Goal: Transaction & Acquisition: Purchase product/service

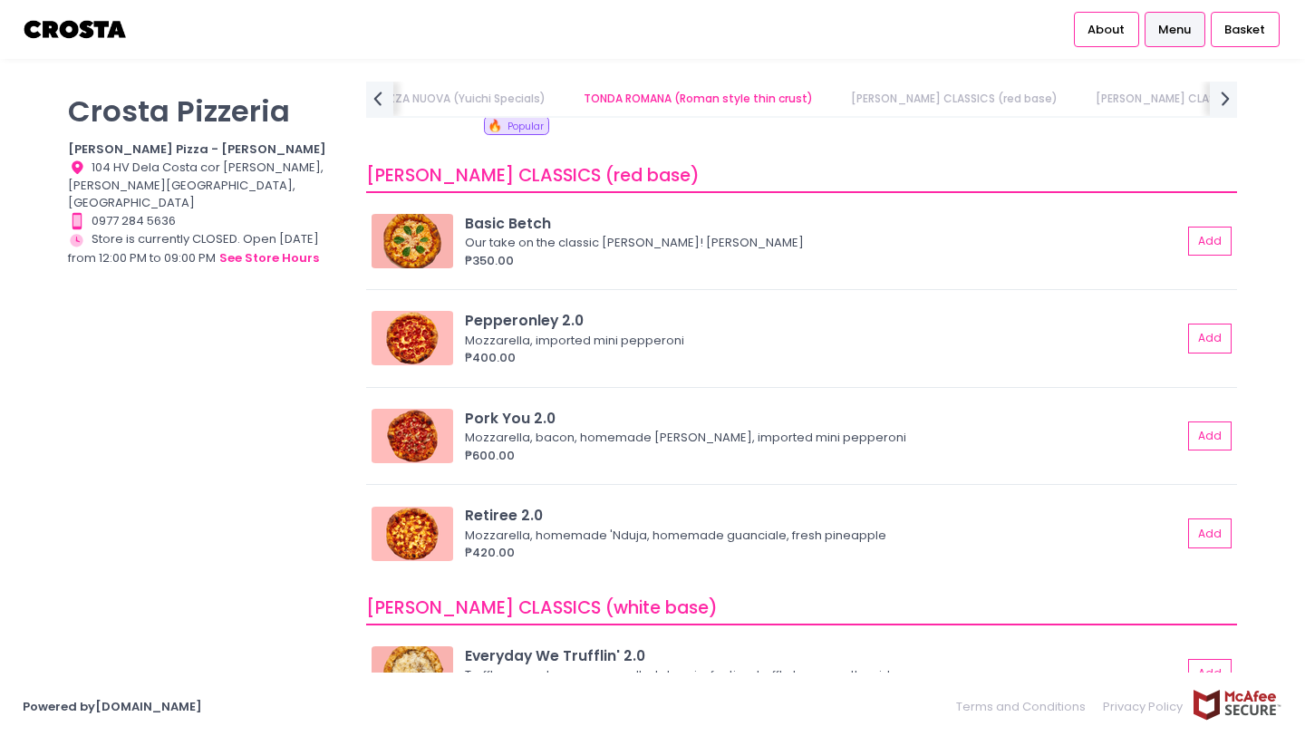
scroll to position [593, 0]
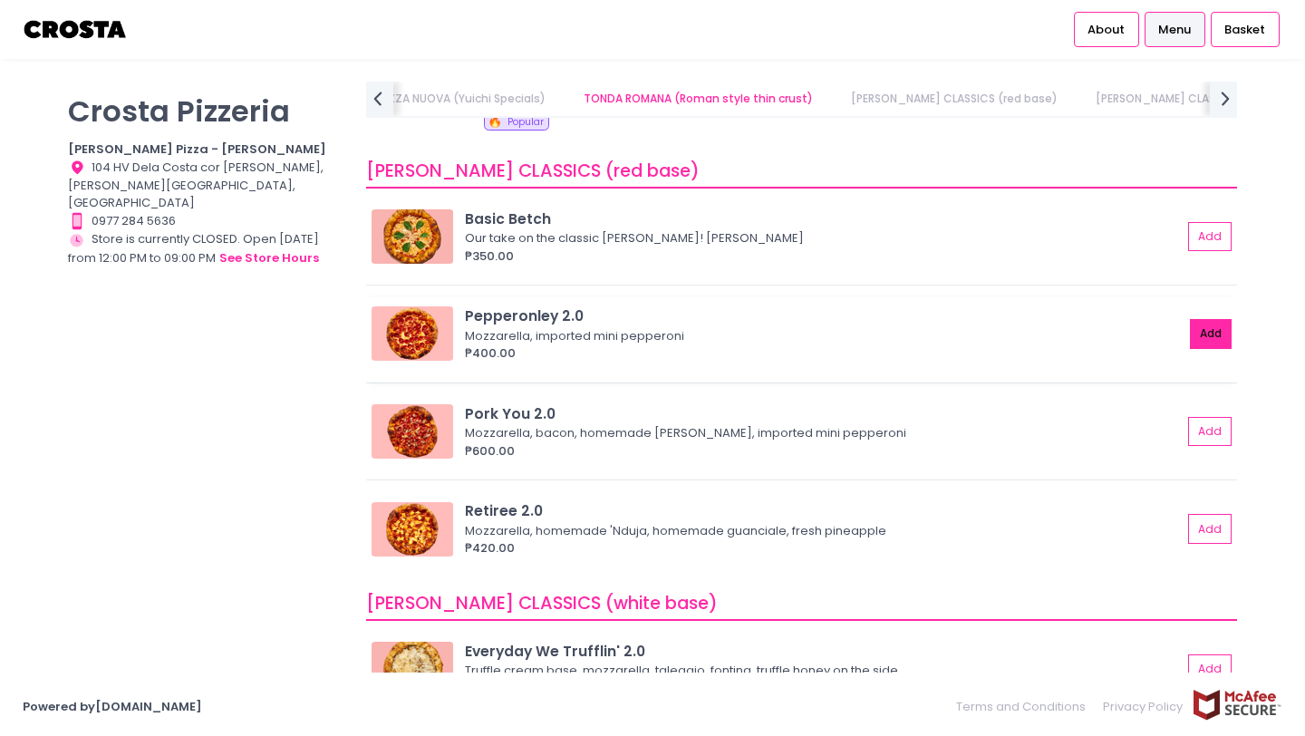
click at [1221, 334] on button "Add" at bounding box center [1211, 334] width 42 height 30
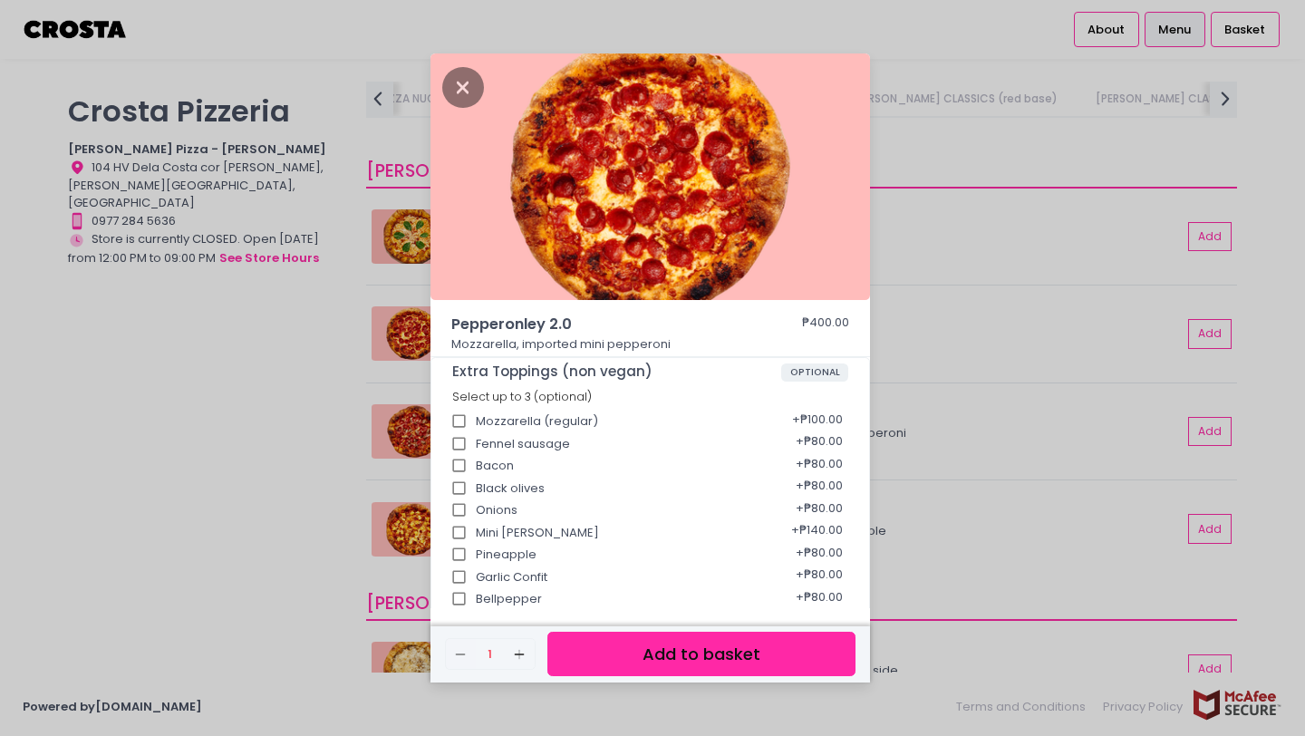
click at [704, 653] on button "Add to basket" at bounding box center [701, 654] width 308 height 44
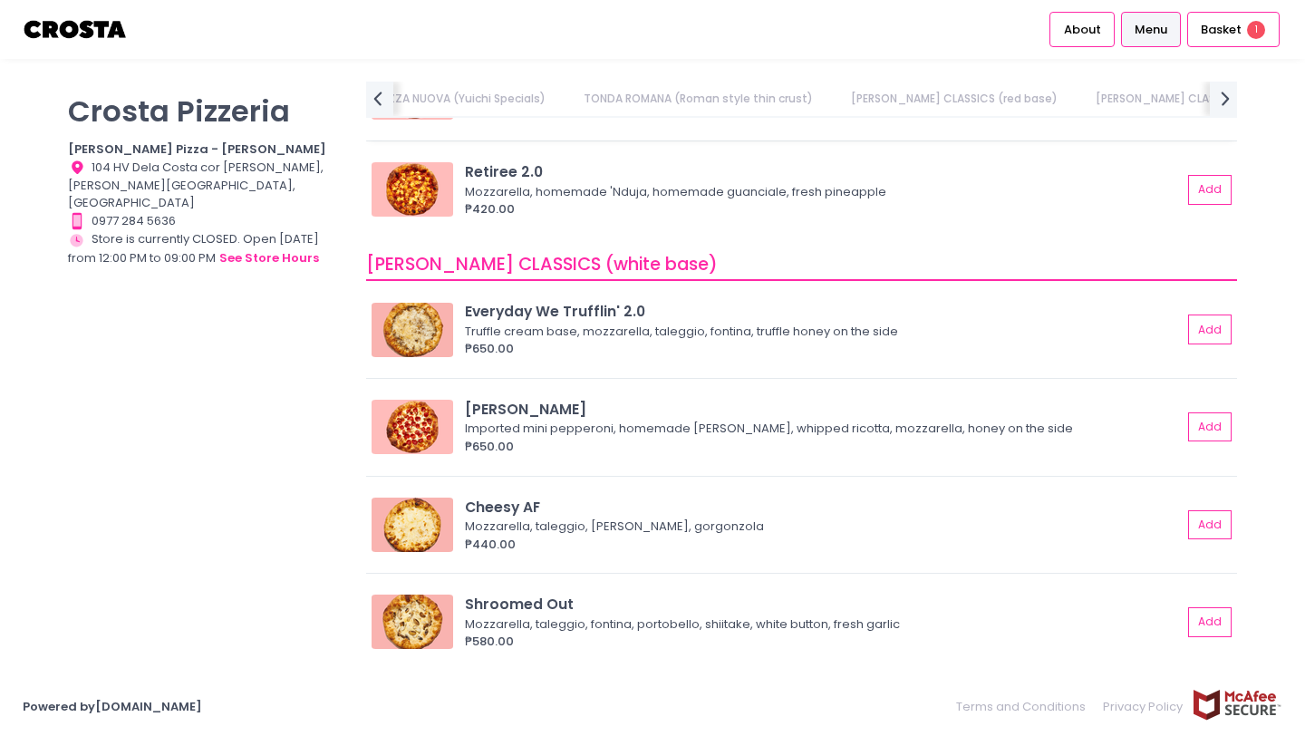
scroll to position [0, 265]
click at [1208, 532] on button "Add" at bounding box center [1211, 525] width 42 height 30
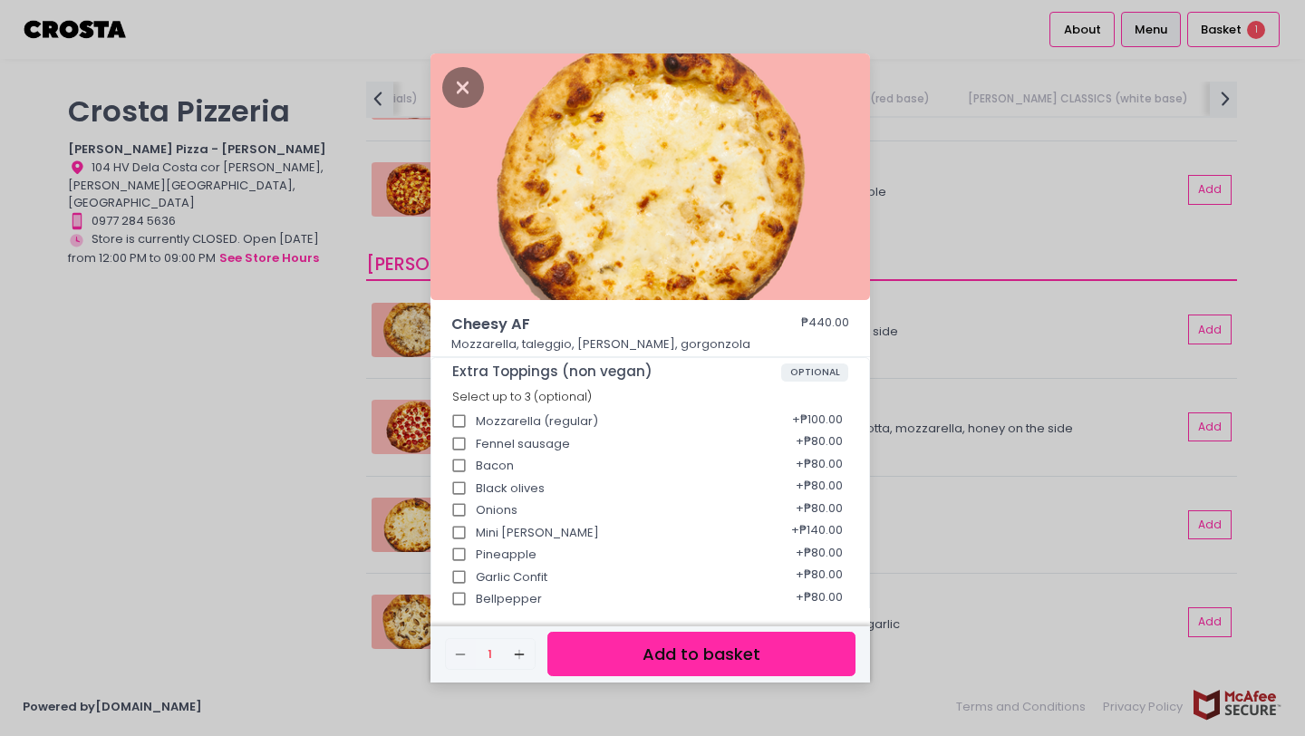
click at [725, 658] on button "Add to basket" at bounding box center [701, 654] width 308 height 44
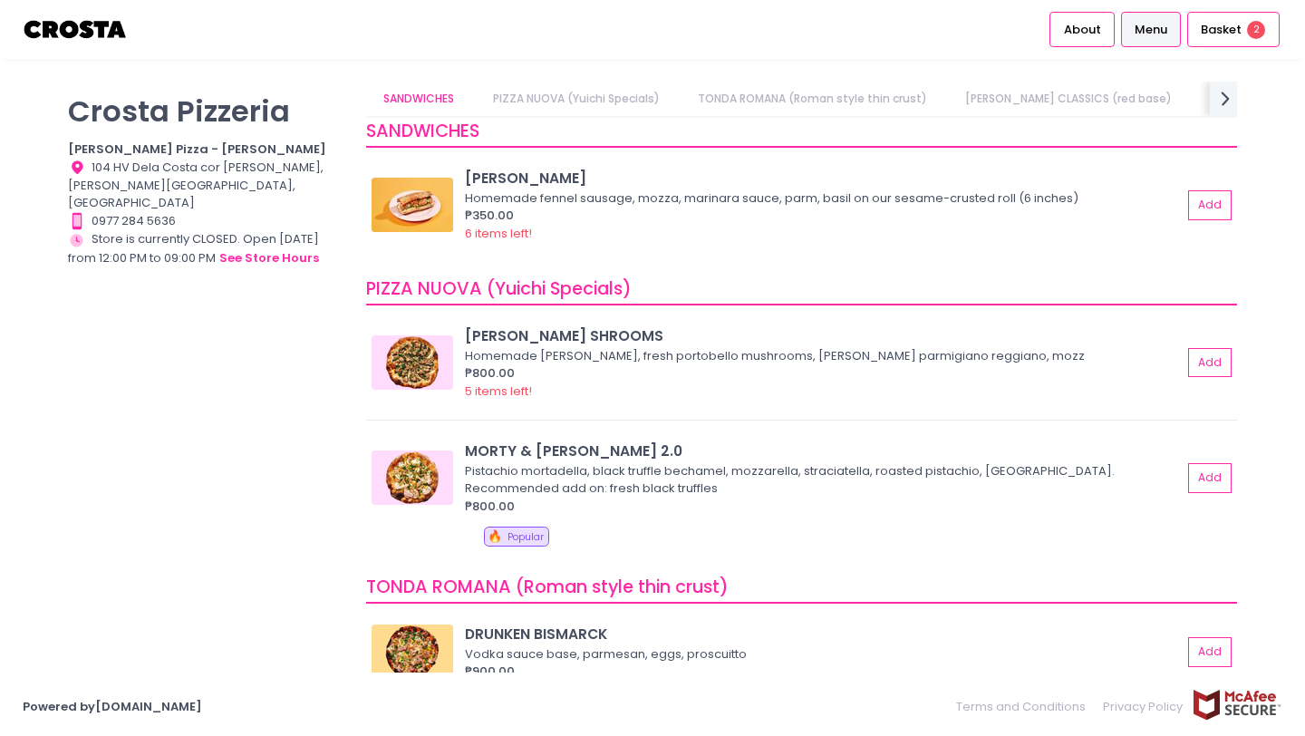
scroll to position [10, 0]
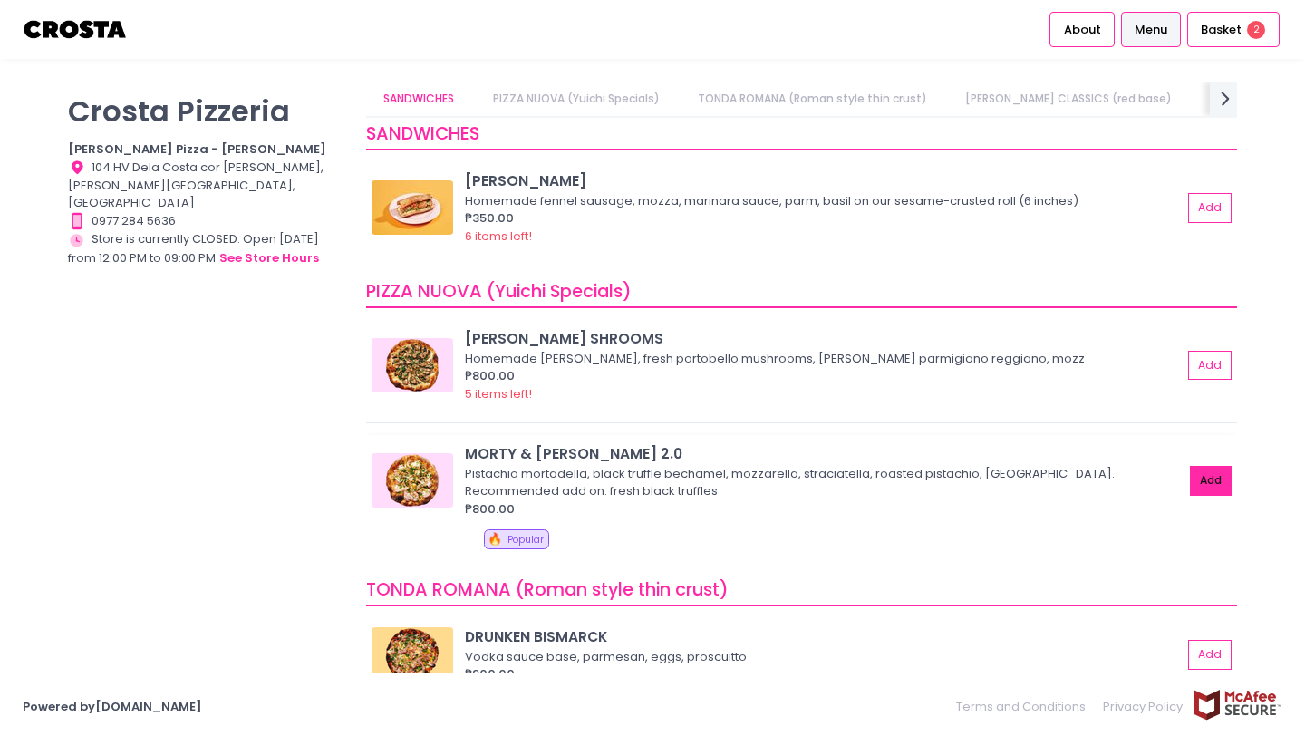
click at [1209, 476] on button "Add" at bounding box center [1211, 481] width 42 height 30
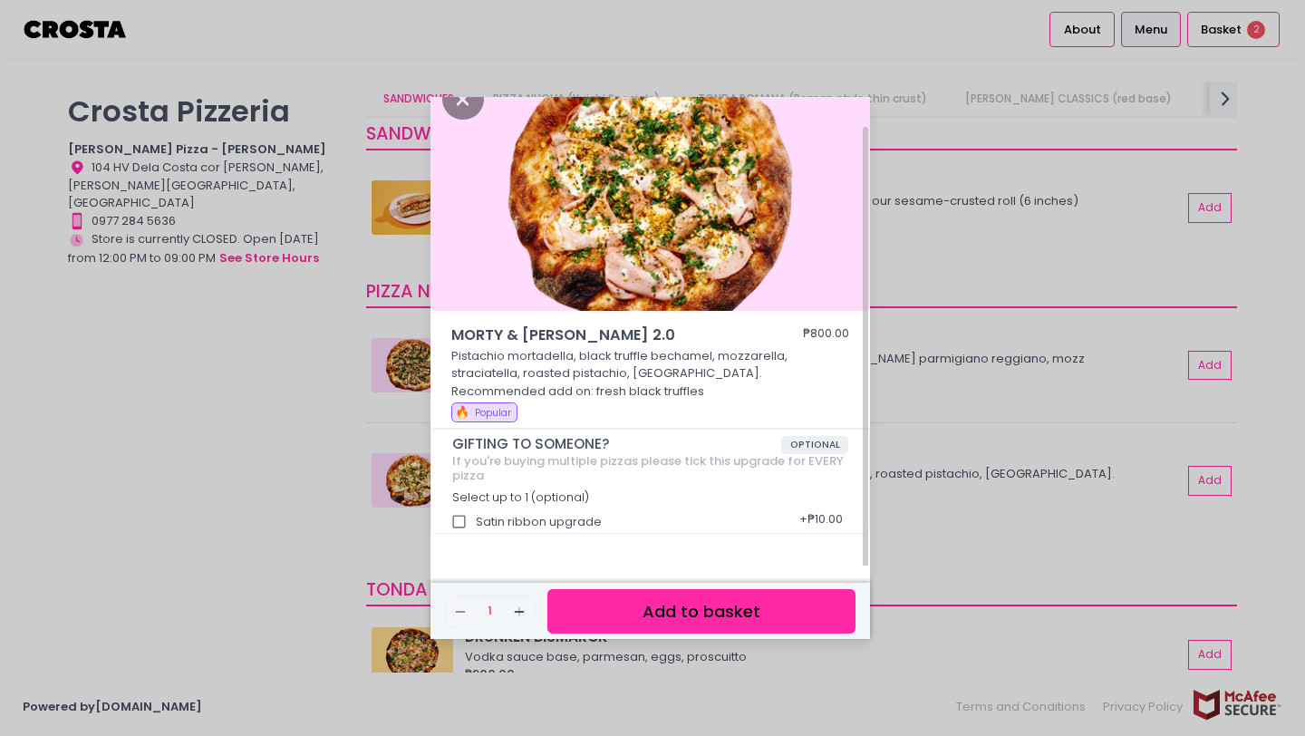
click at [745, 600] on button "Add to basket" at bounding box center [701, 611] width 308 height 44
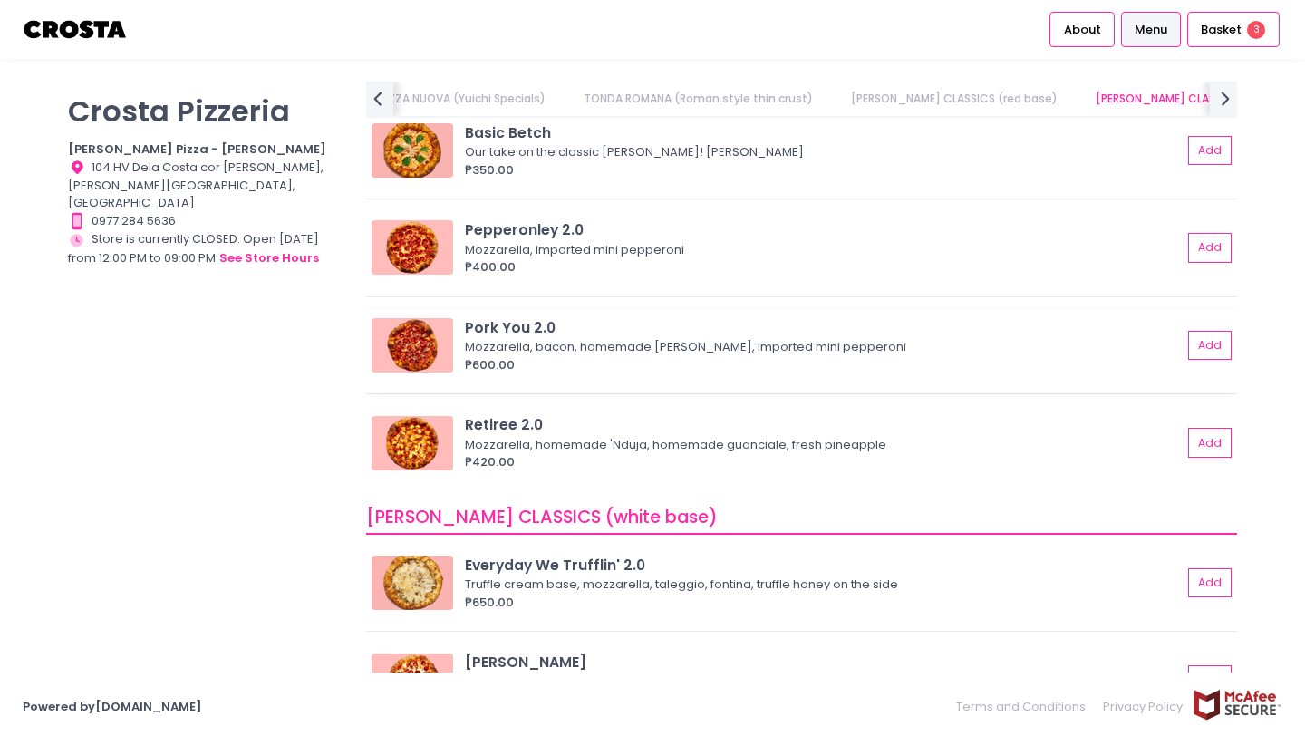
scroll to position [683, 0]
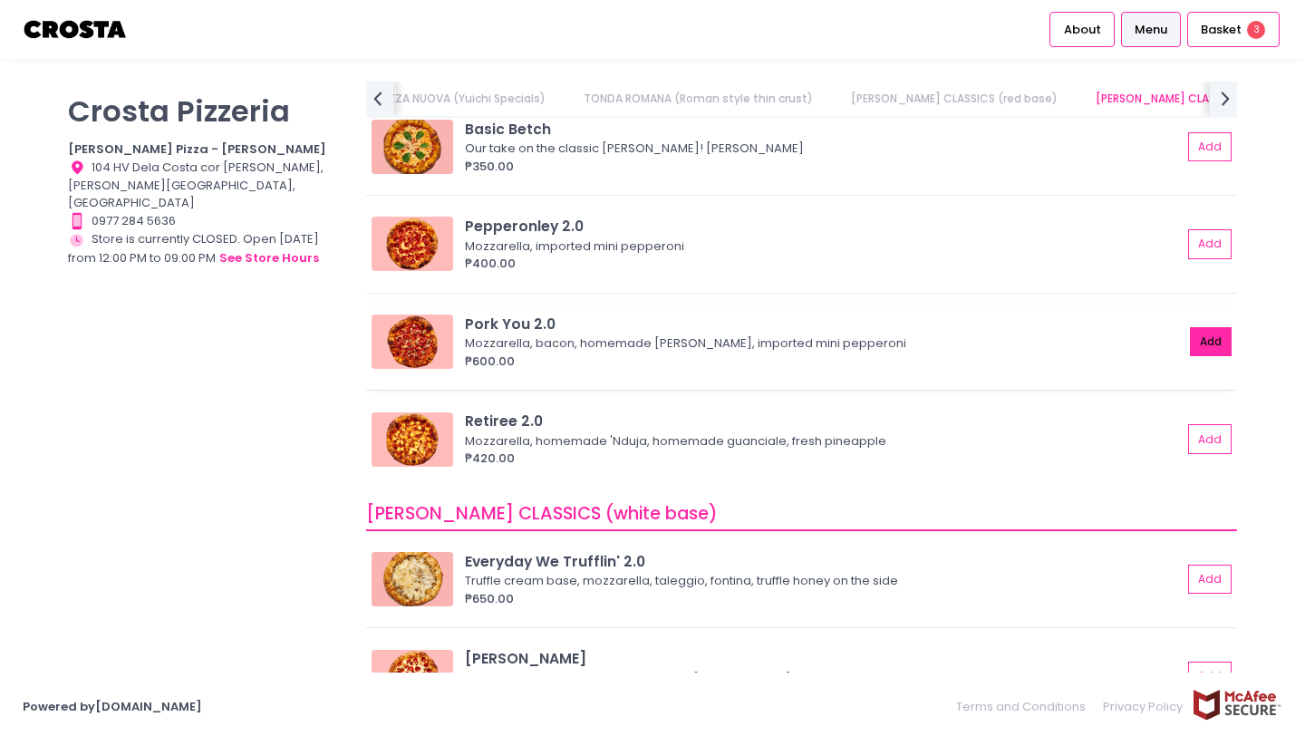
click at [1220, 346] on button "Add" at bounding box center [1211, 342] width 42 height 30
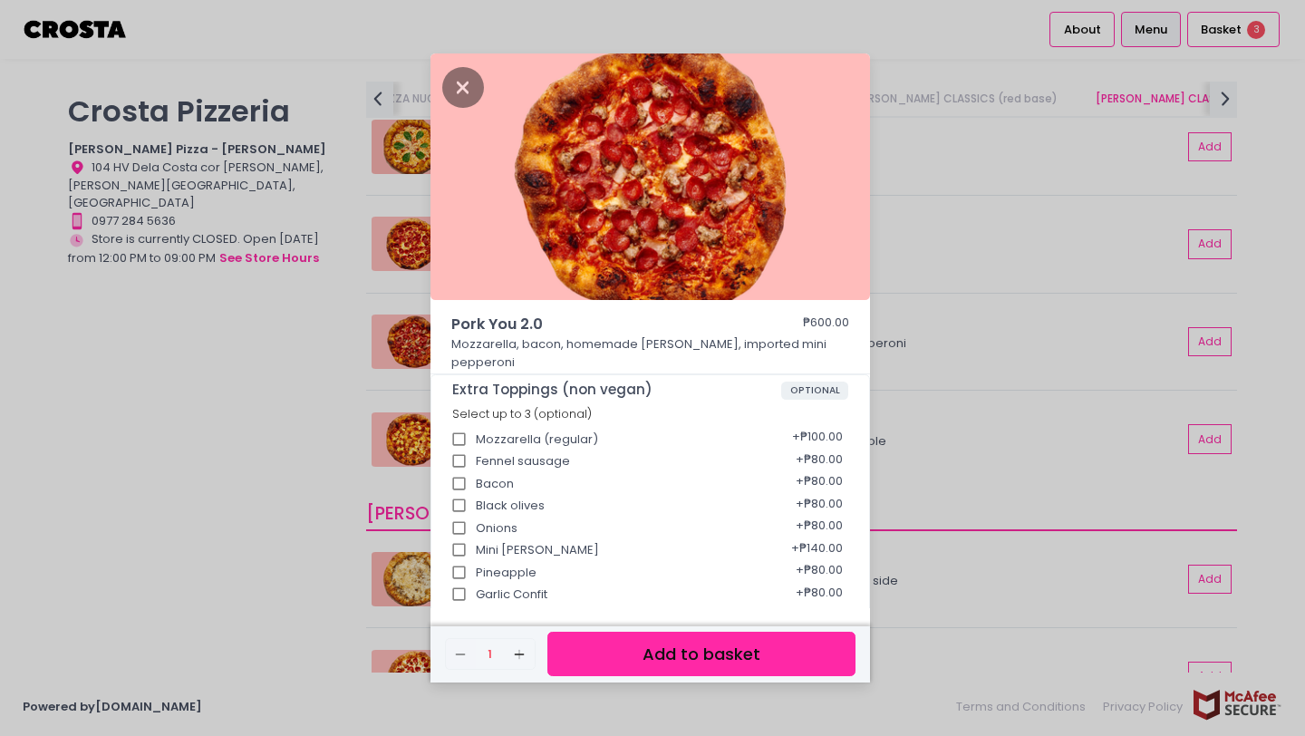
click at [763, 672] on button "Add to basket" at bounding box center [701, 654] width 308 height 44
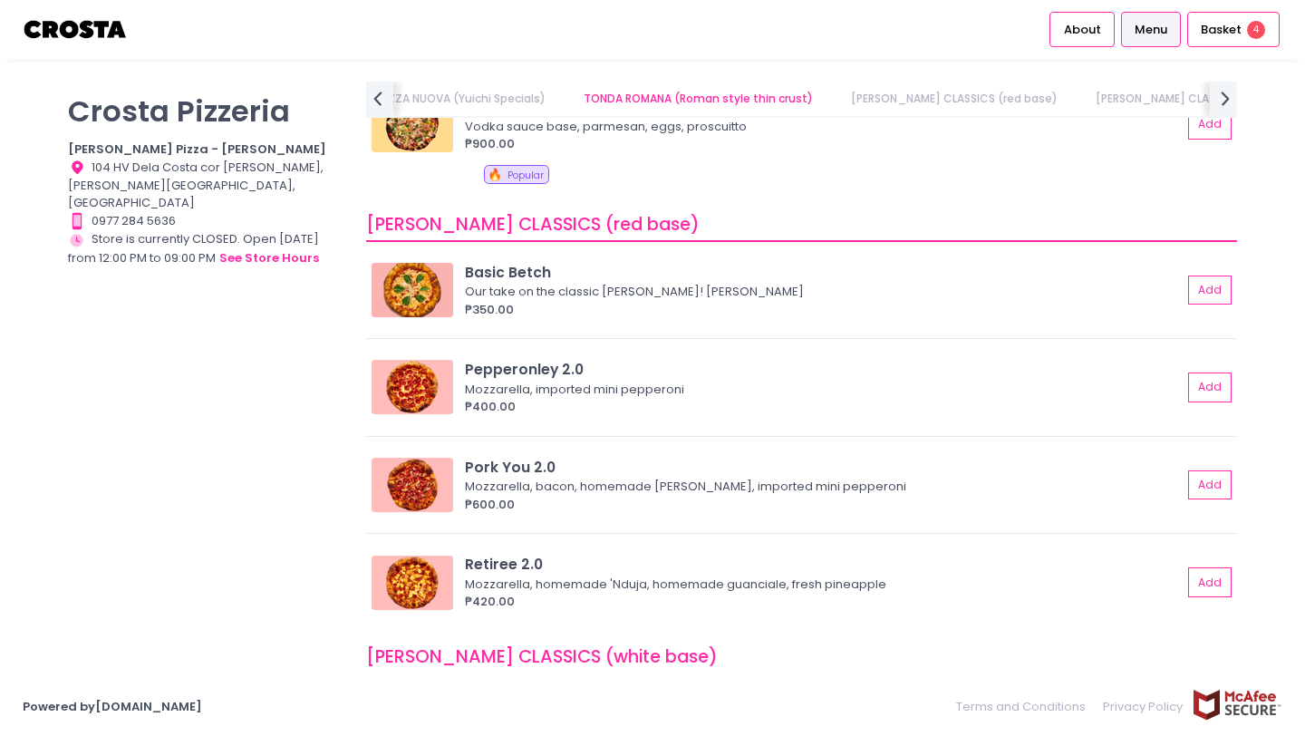
scroll to position [526, 0]
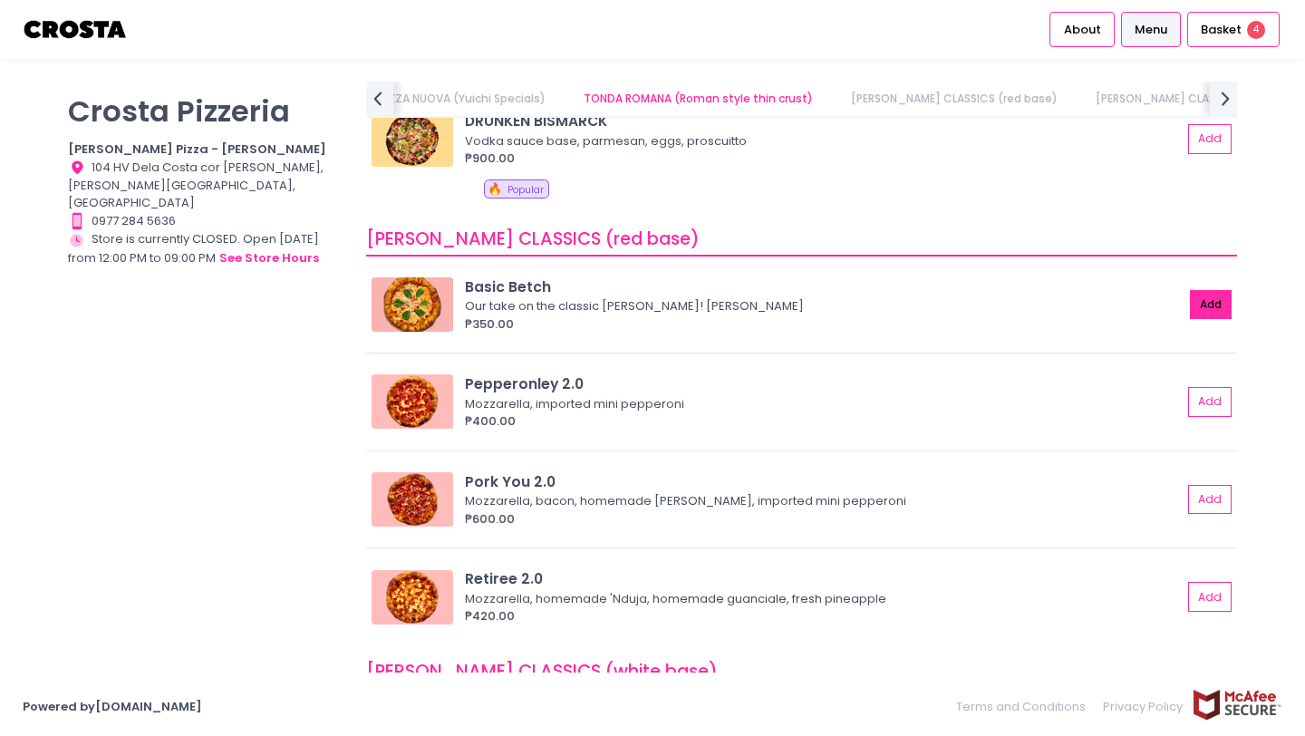
click at [1208, 314] on button "Add" at bounding box center [1211, 305] width 42 height 30
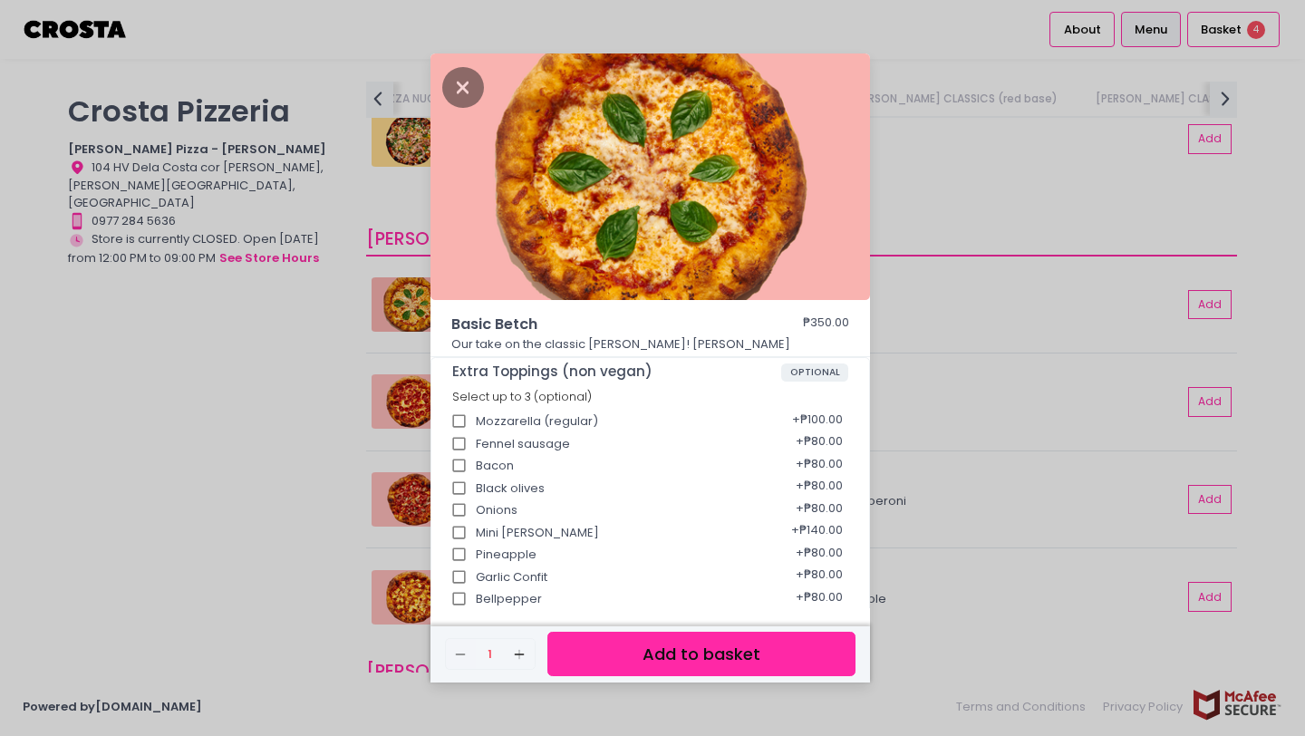
click at [710, 651] on button "Add to basket" at bounding box center [701, 654] width 308 height 44
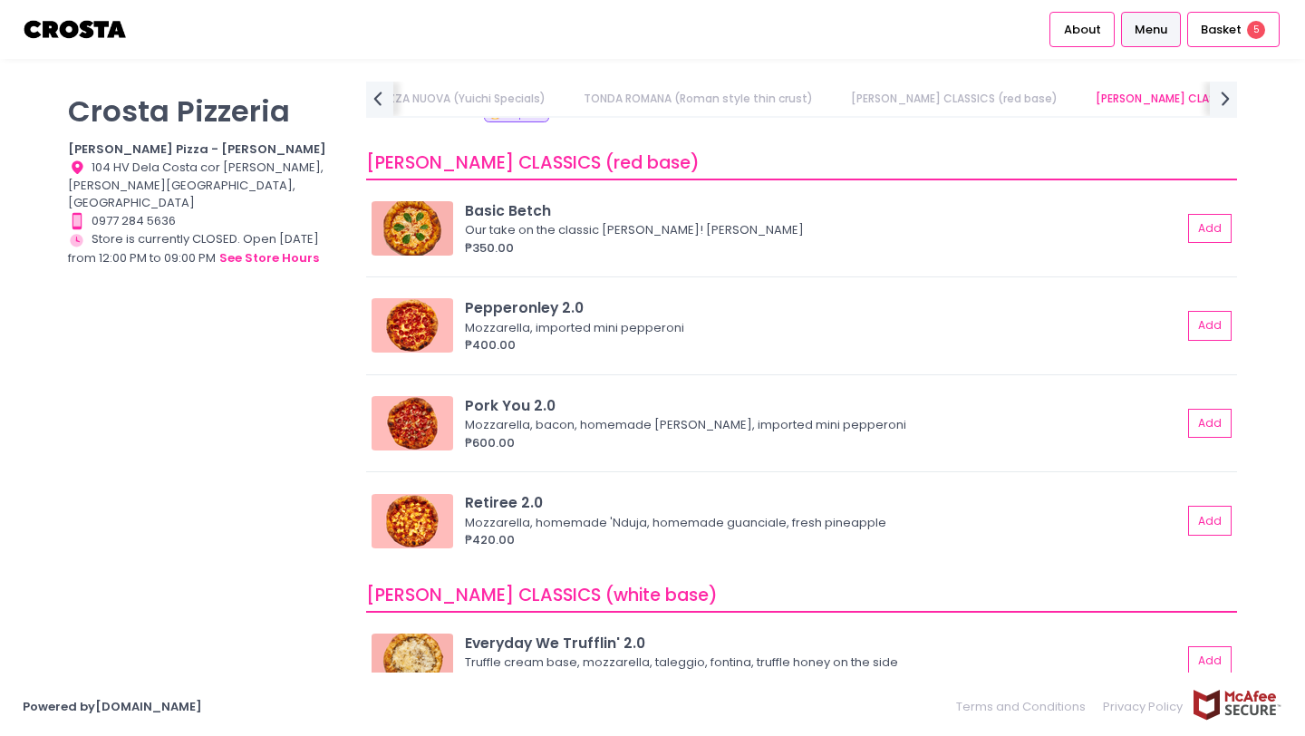
scroll to position [600, 0]
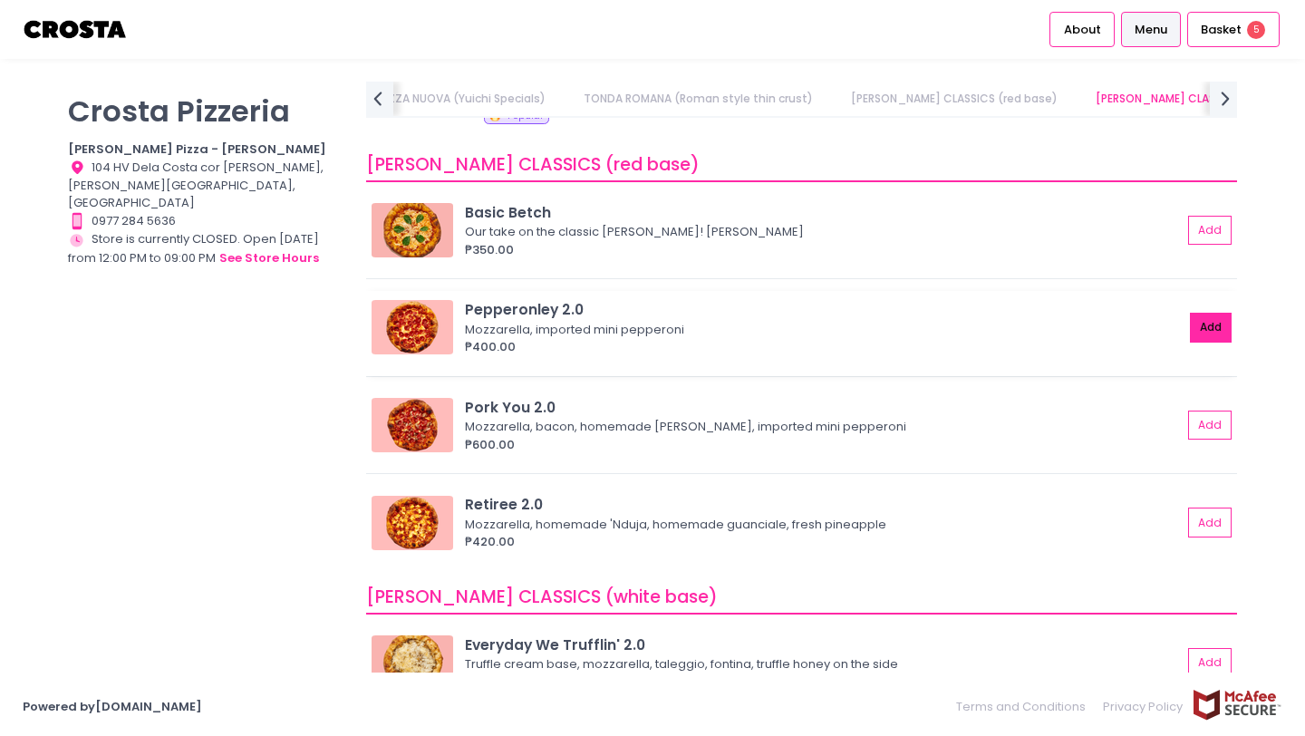
click at [1210, 326] on button "Add" at bounding box center [1211, 328] width 42 height 30
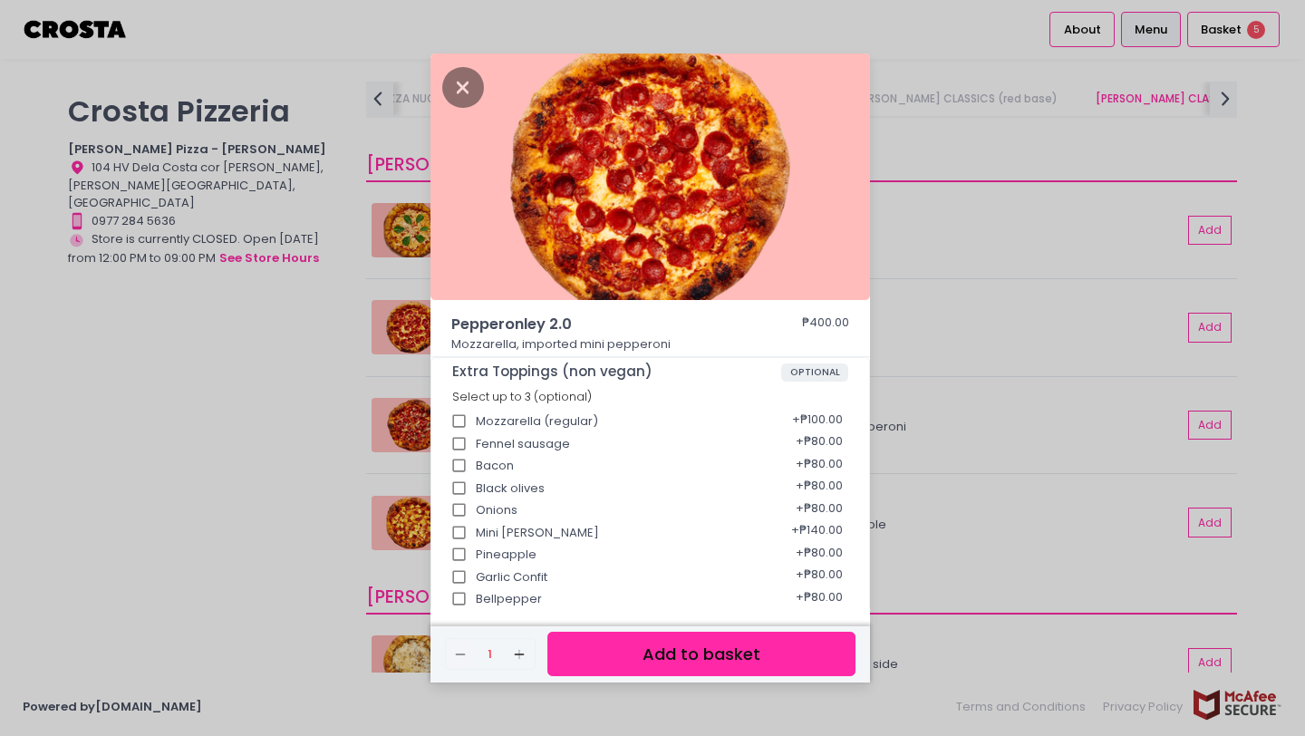
click at [703, 655] on button "Add to basket" at bounding box center [701, 654] width 308 height 44
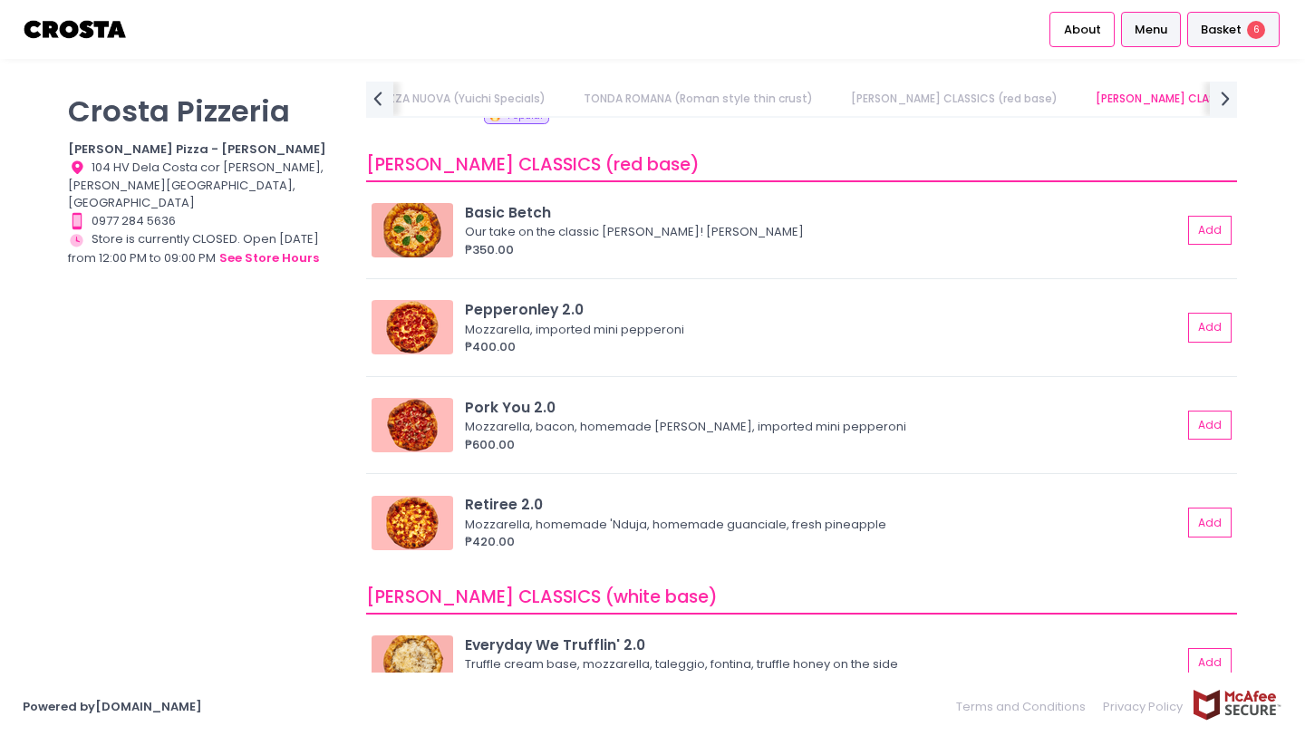
click at [1218, 18] on div "Basket 6" at bounding box center [1233, 29] width 92 height 35
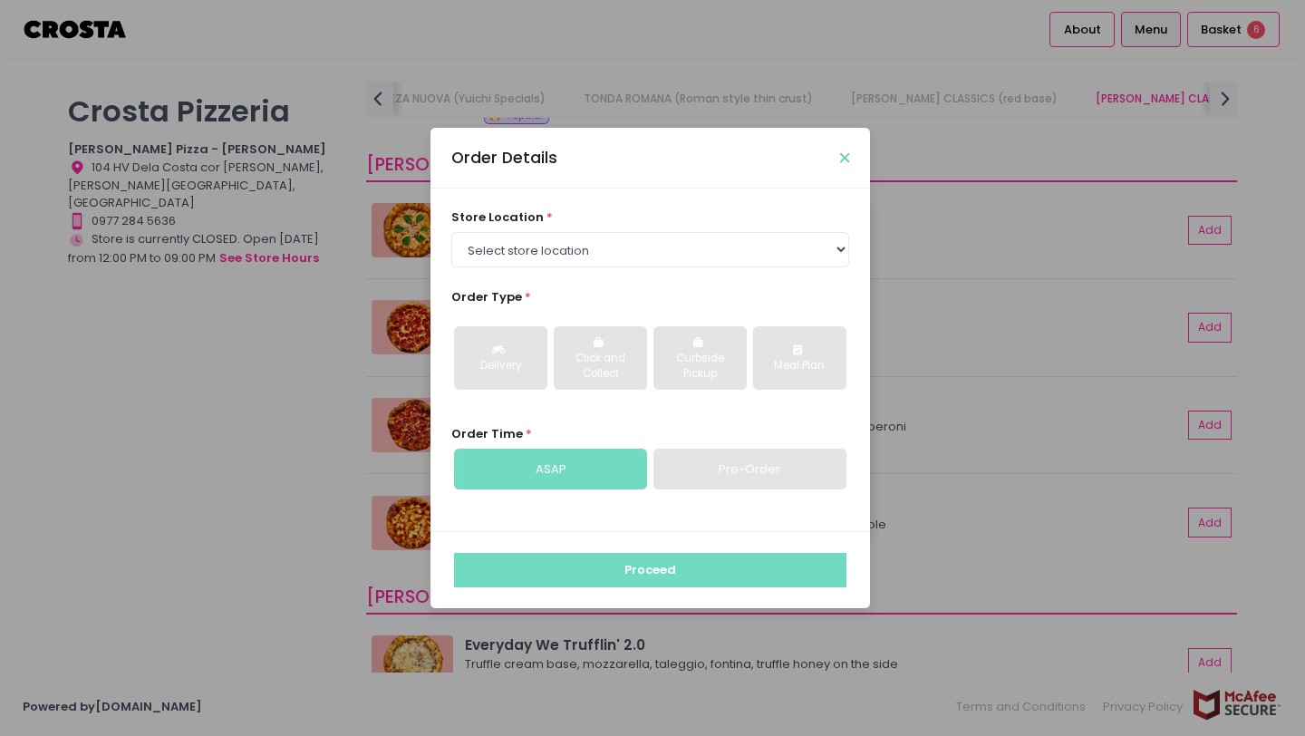
click at [846, 163] on icon "Close" at bounding box center [844, 158] width 9 height 14
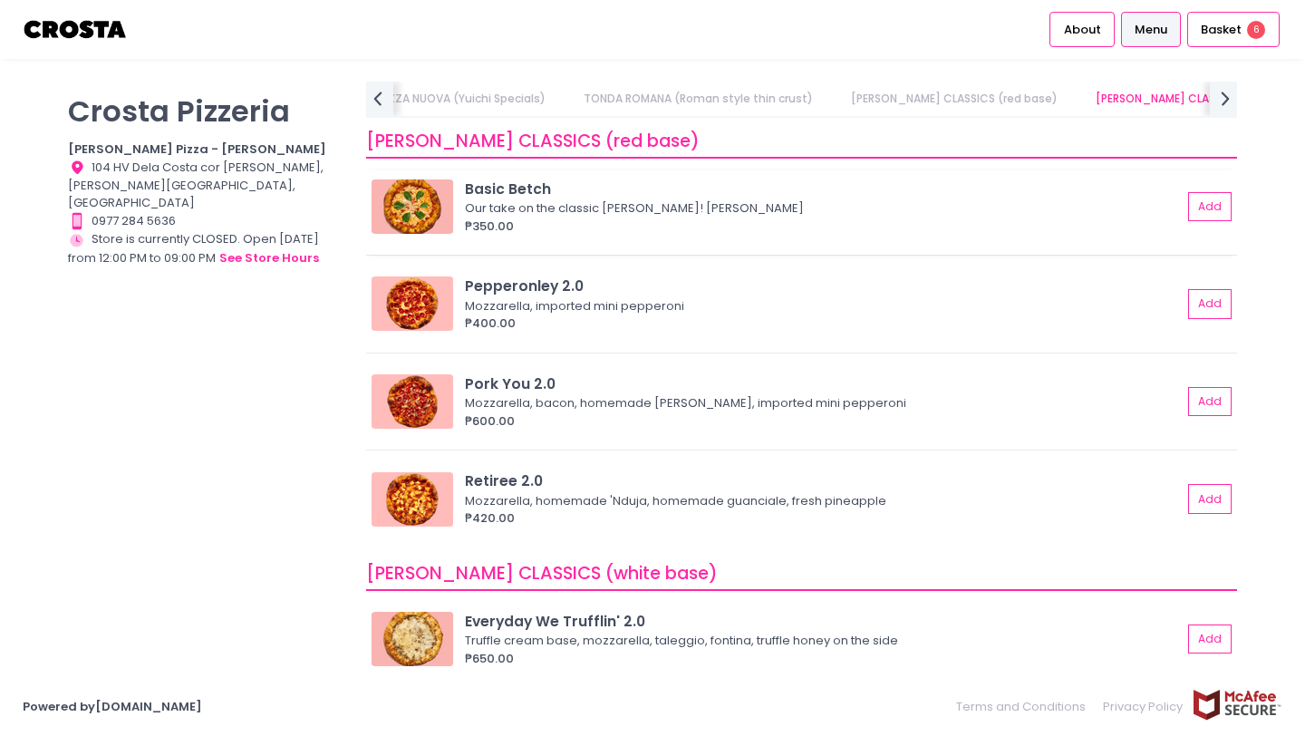
scroll to position [624, 0]
click at [1219, 39] on div "Basket 6" at bounding box center [1233, 29] width 92 height 35
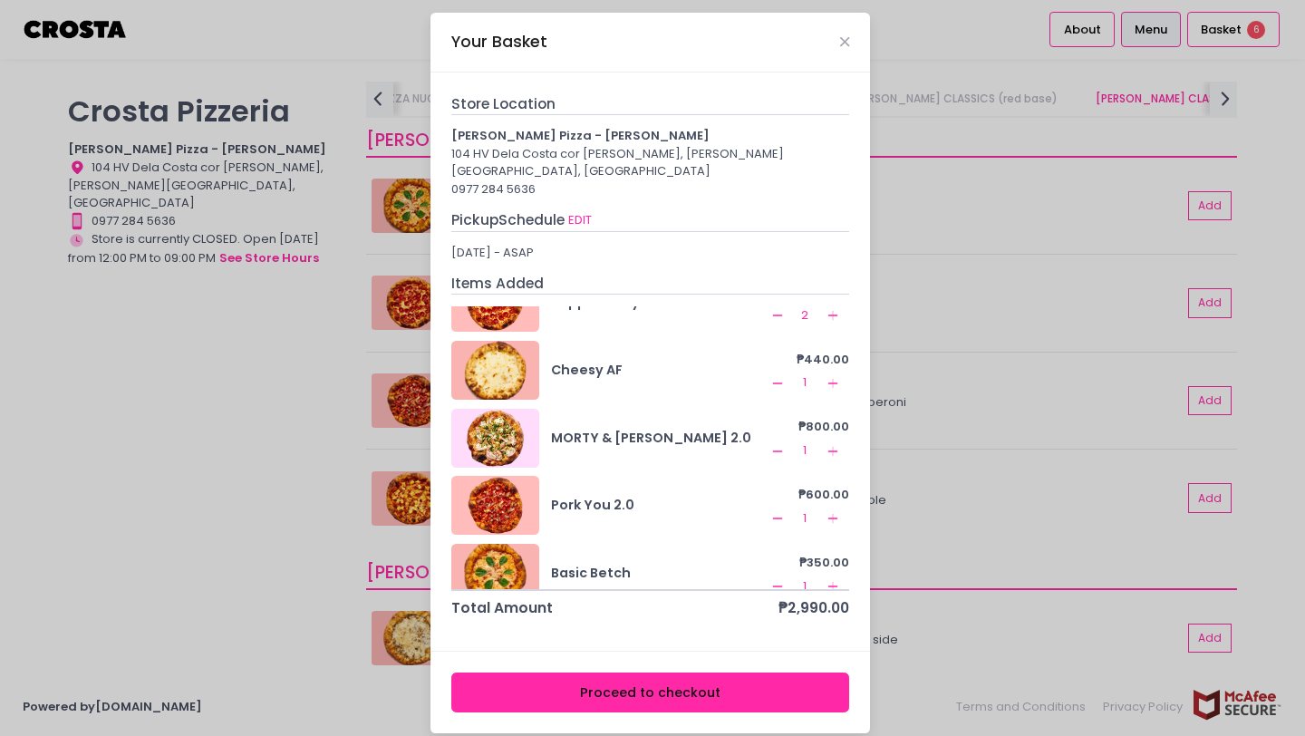
scroll to position [64, 0]
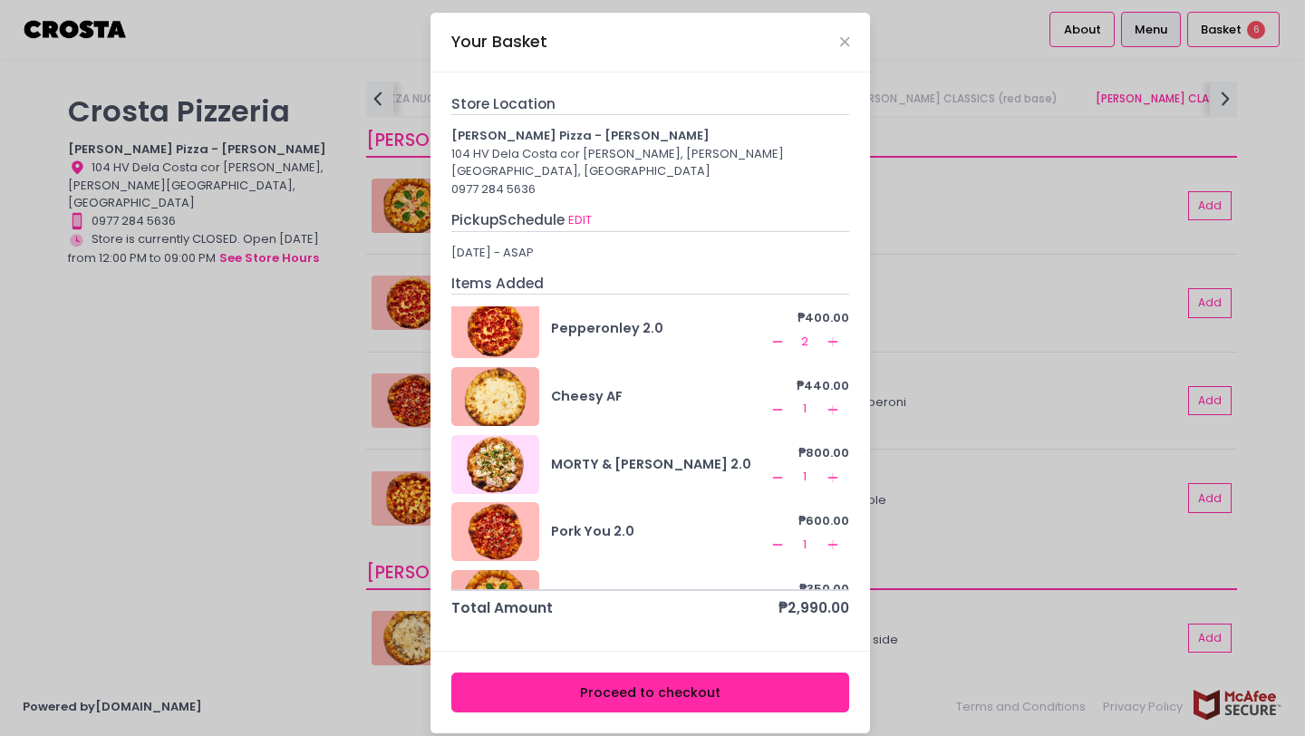
click at [832, 404] on rect at bounding box center [832, 409] width 1 height 10
click at [772, 537] on icon "Remove Created with Sketch." at bounding box center [777, 544] width 14 height 14
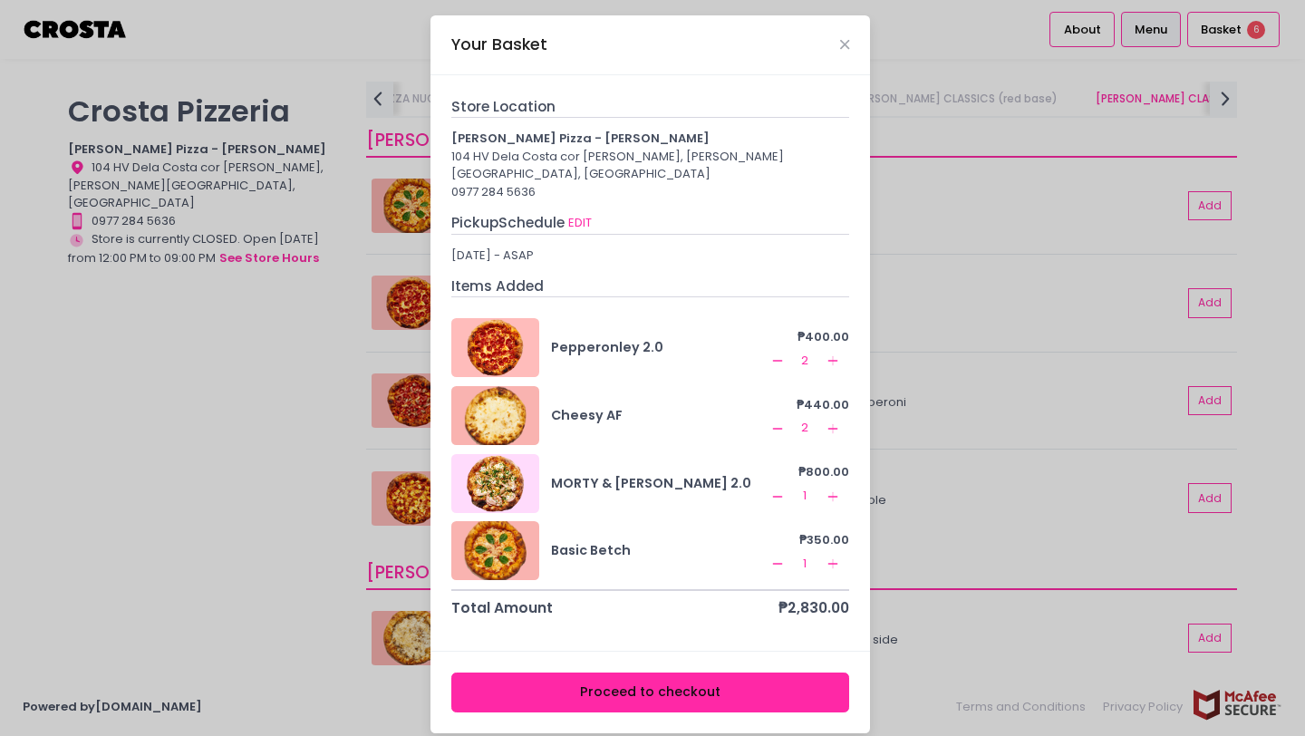
click at [598, 673] on button "Proceed to checkout" at bounding box center [650, 692] width 399 height 41
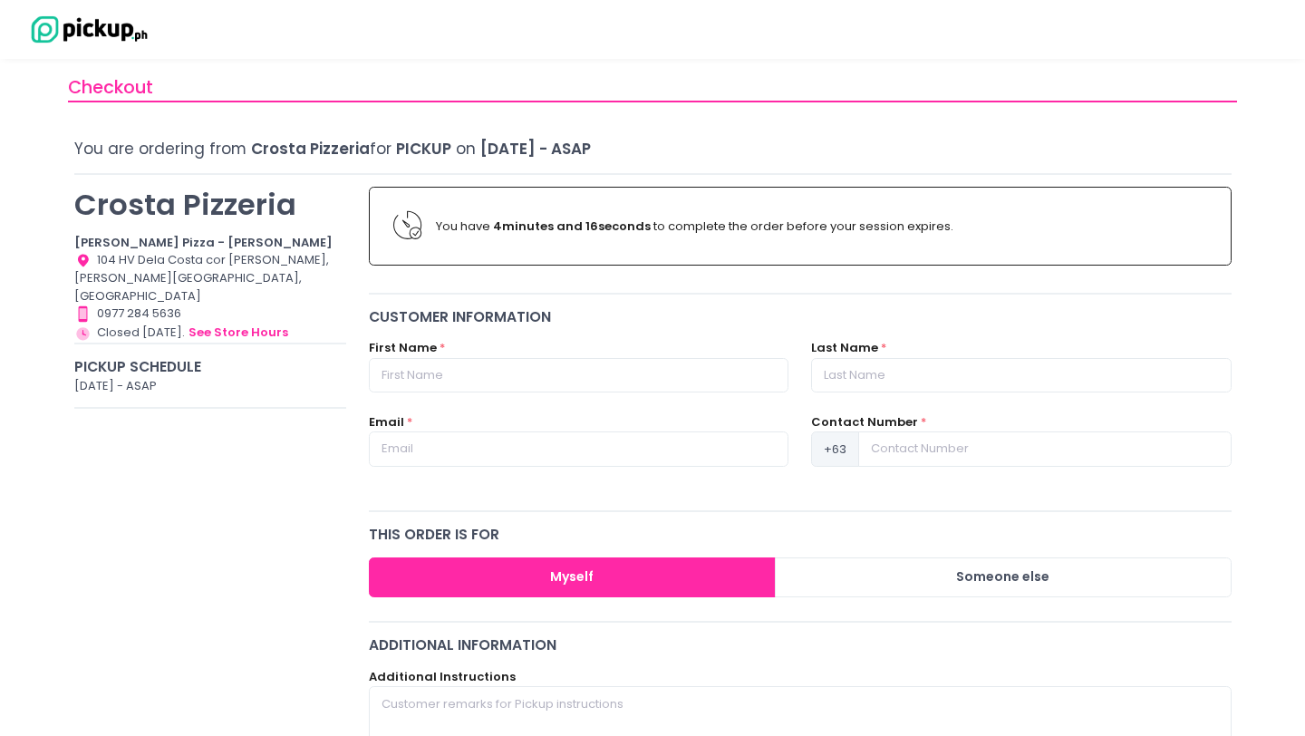
scroll to position [22, 0]
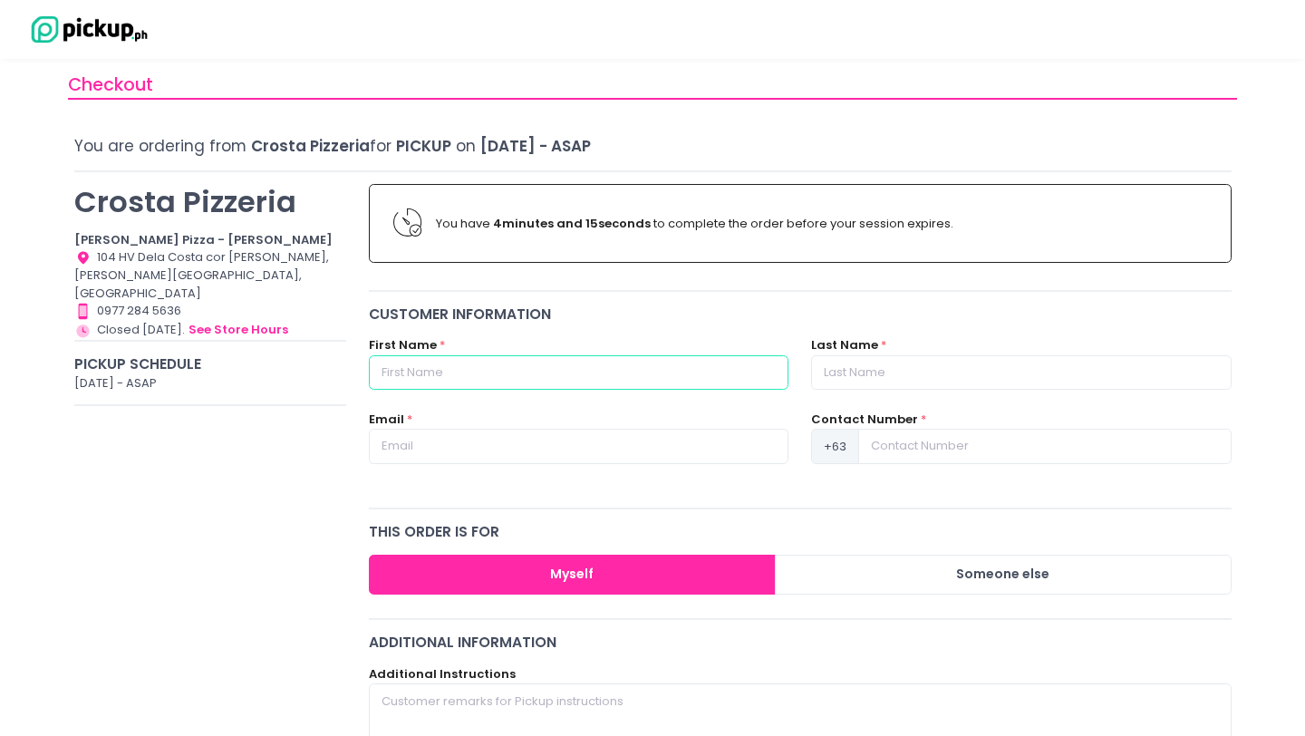
click at [479, 373] on input "text" at bounding box center [579, 372] width 420 height 34
type input "[PERSON_NAME]"
click at [915, 368] on input "text" at bounding box center [1021, 372] width 420 height 34
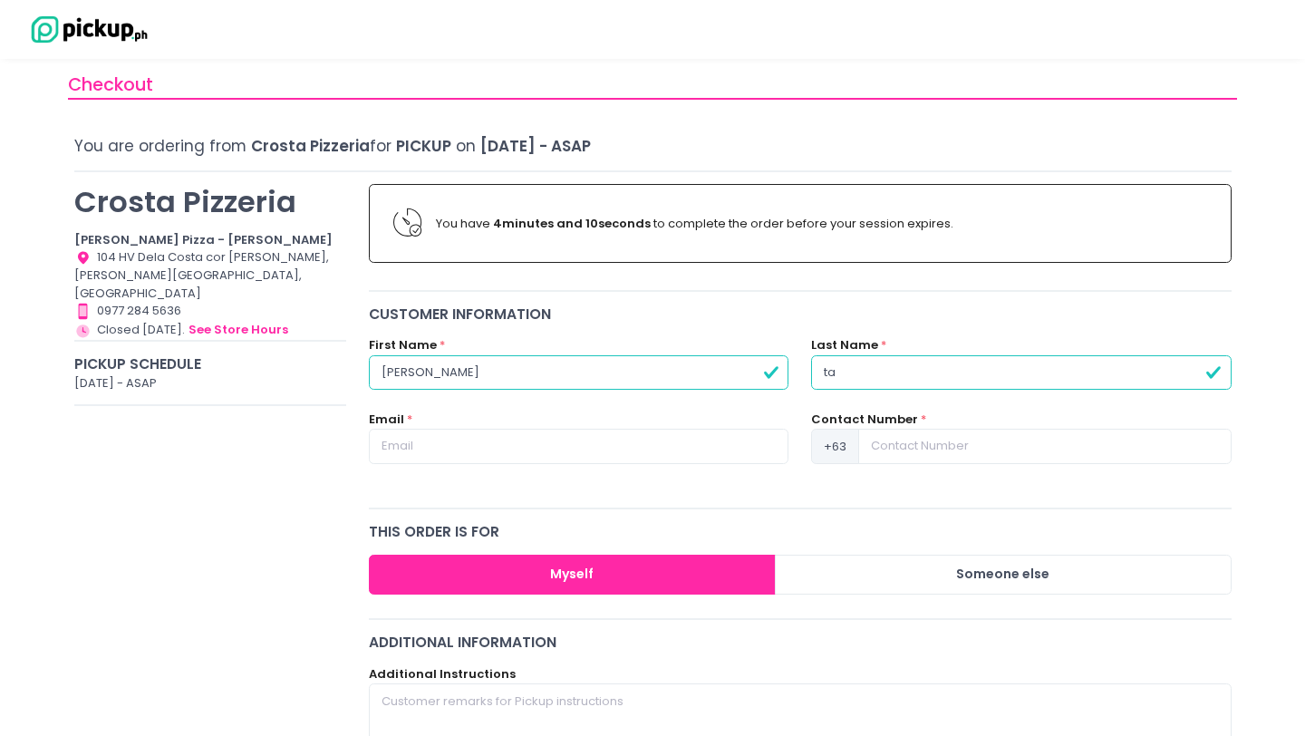
type input "tanzo"
click at [621, 458] on input "text" at bounding box center [579, 446] width 420 height 34
type input "[PERSON_NAME][EMAIL_ADDRESS][DOMAIN_NAME]"
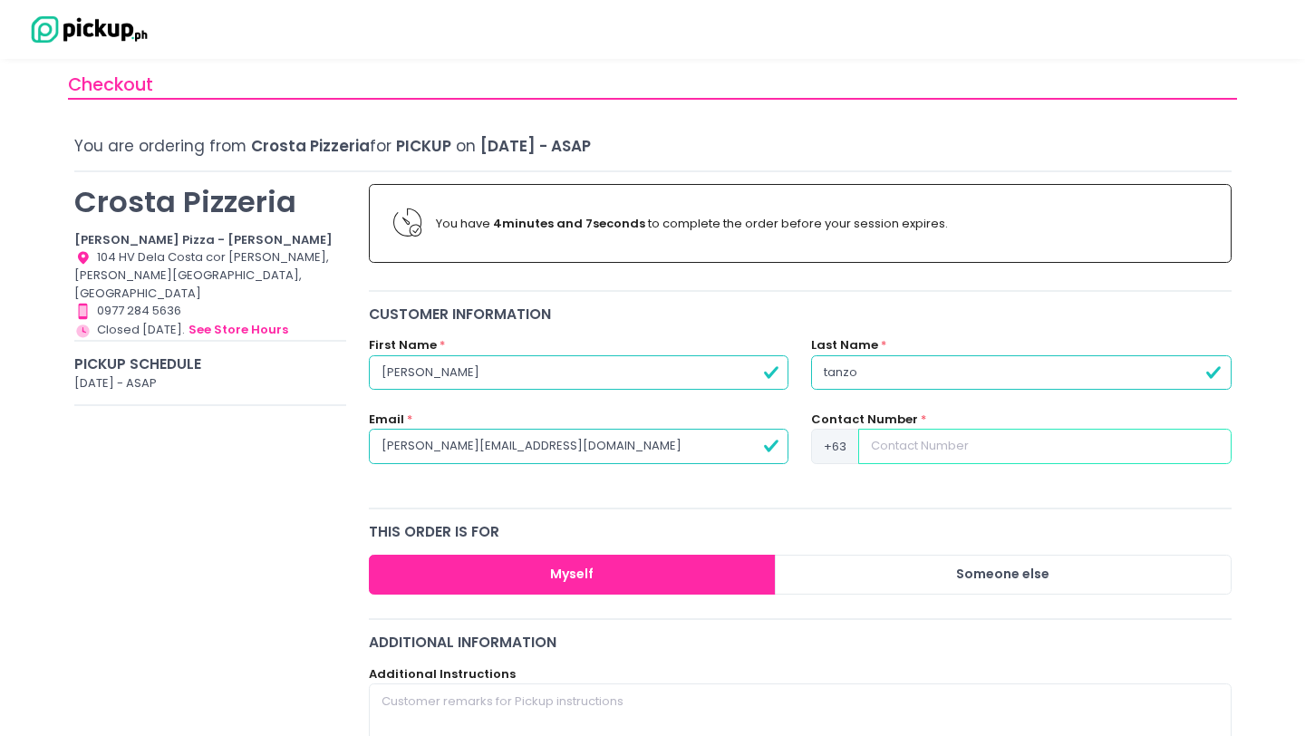
click at [1003, 445] on input at bounding box center [1044, 446] width 372 height 34
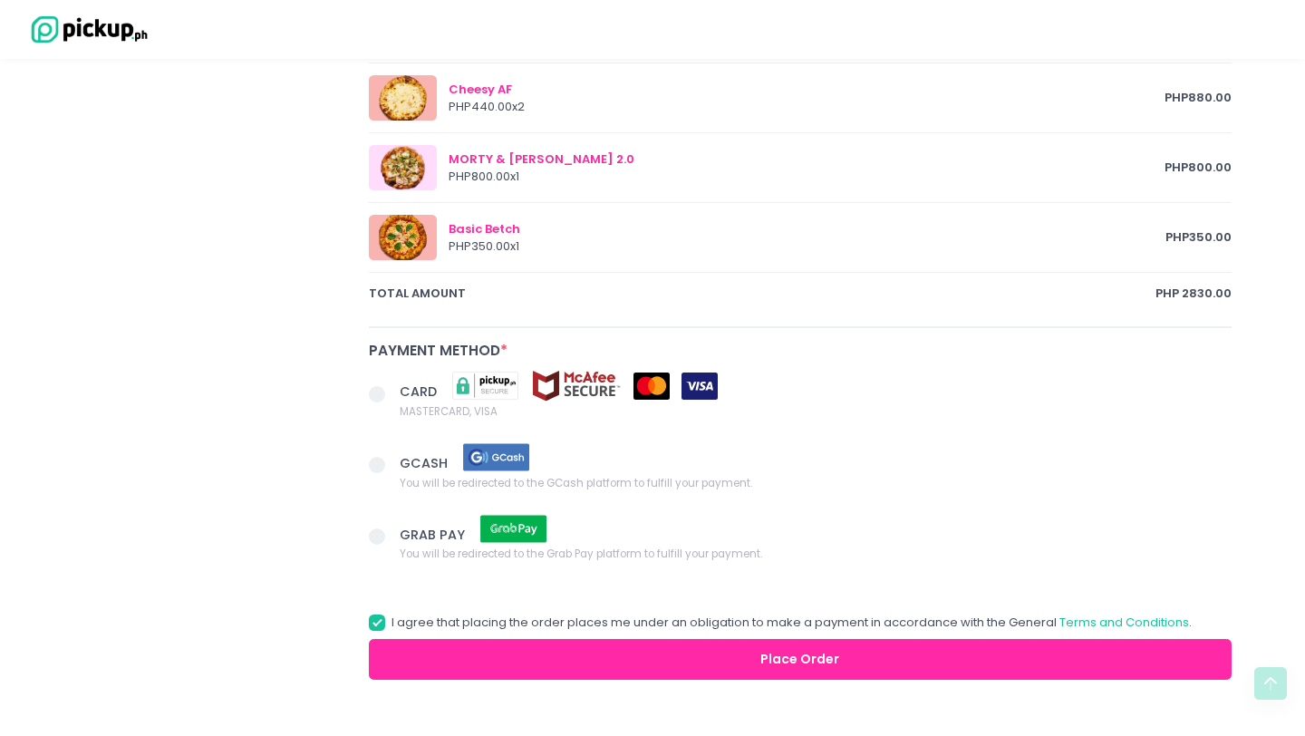
scroll to position [1022, 0]
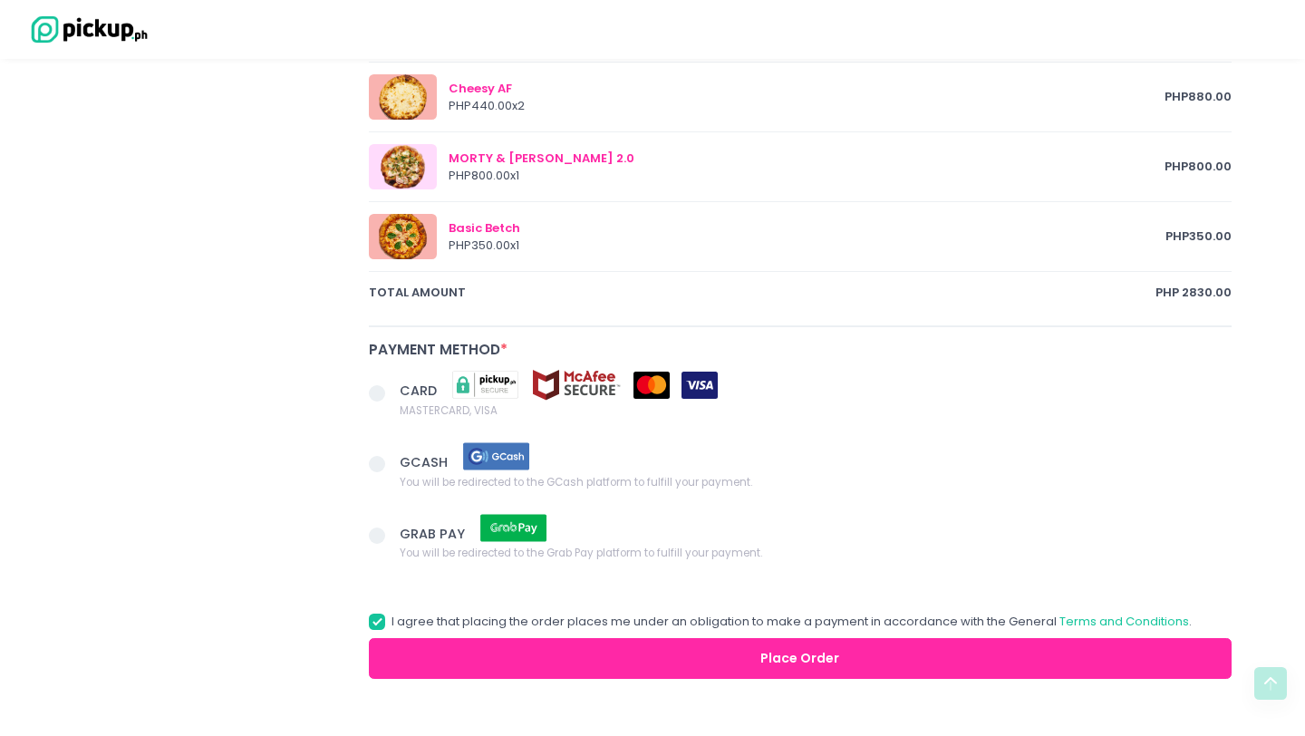
type input "9178481141"
click at [391, 396] on span at bounding box center [384, 393] width 31 height 25
click at [391, 396] on input "CARD MASTERCARD, VISA" at bounding box center [397, 390] width 12 height 12
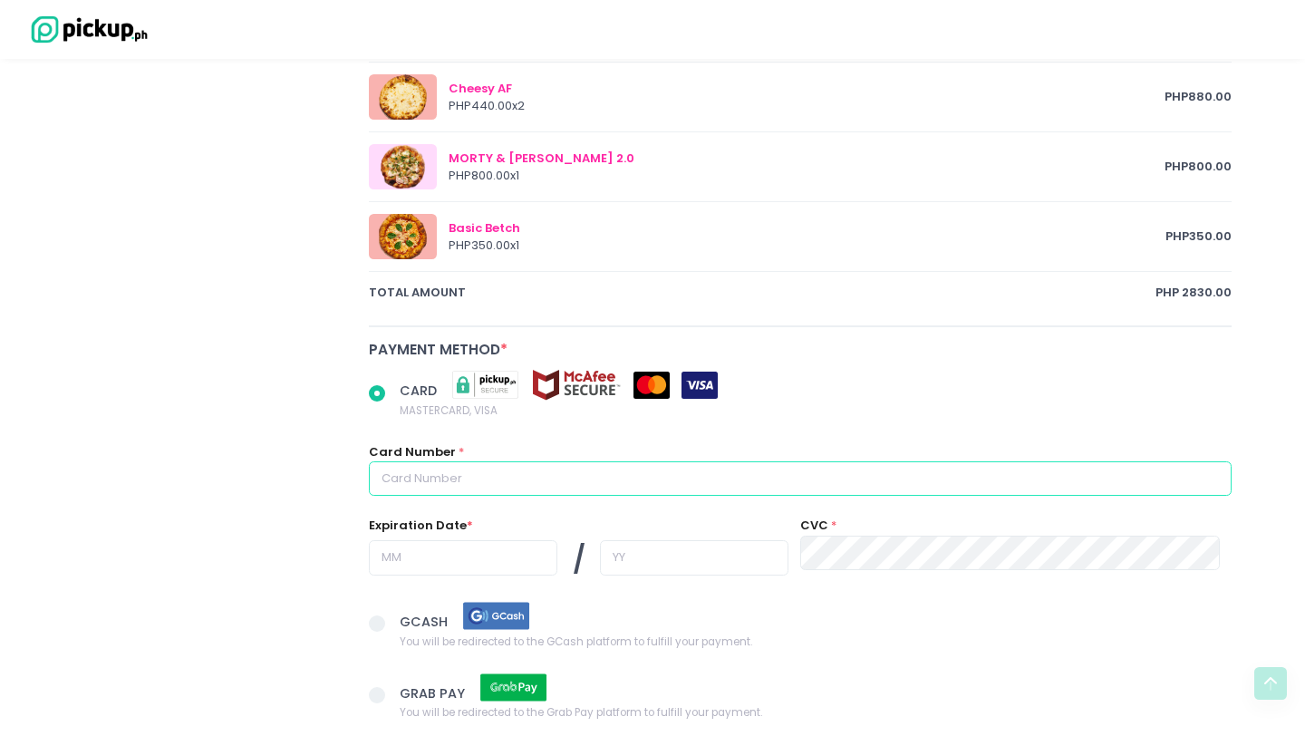
click at [425, 477] on input "text" at bounding box center [800, 478] width 863 height 34
radio input "true"
type input "4"
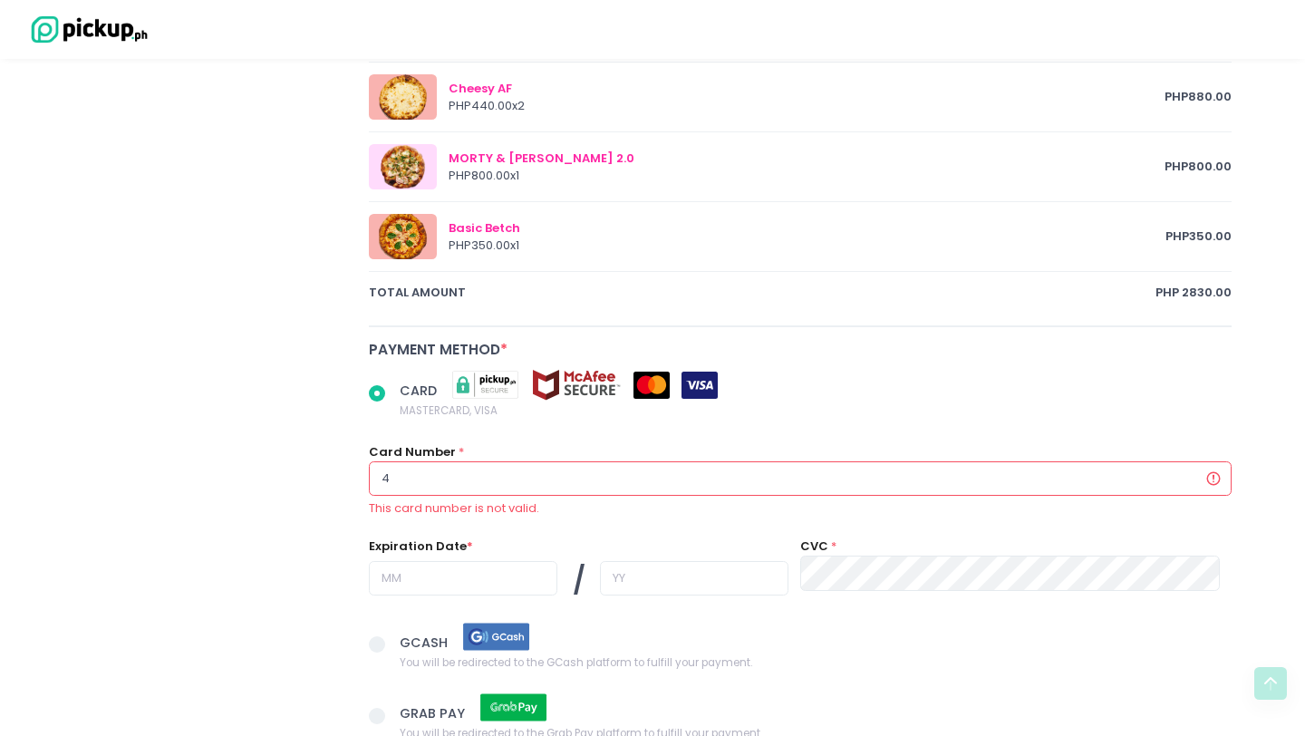
radio input "true"
type input "46"
radio input "true"
type input "460"
radio input "true"
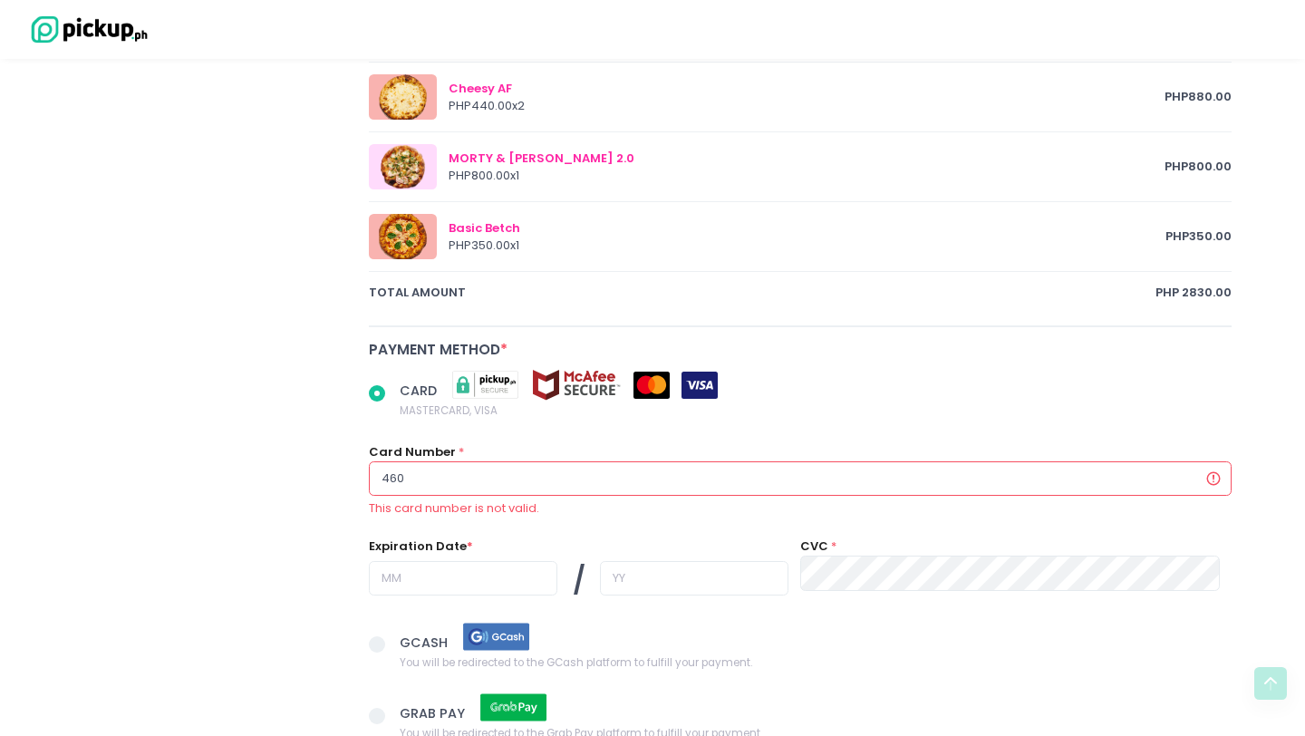
type input "4608"
radio input "true"
type input "46088"
radio input "true"
type input "460888"
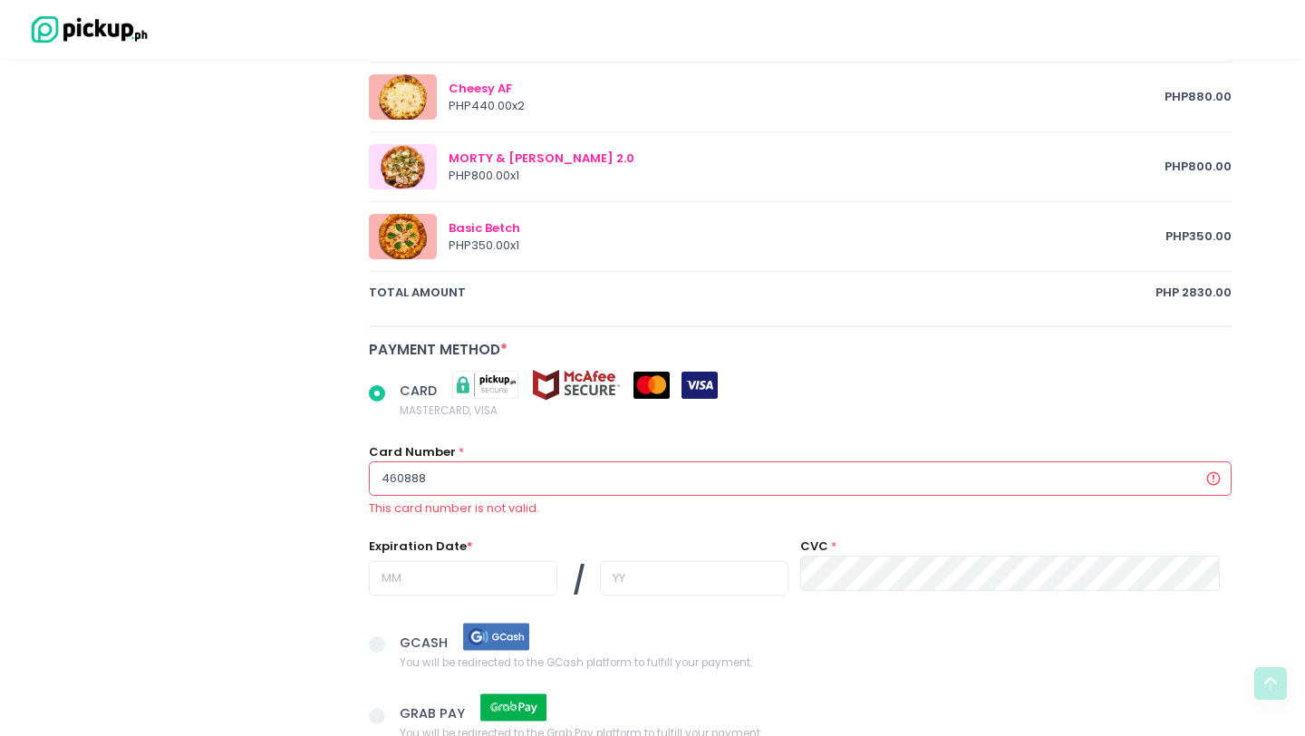
radio input "true"
type input "4608887"
radio input "true"
type input "46088878"
radio input "true"
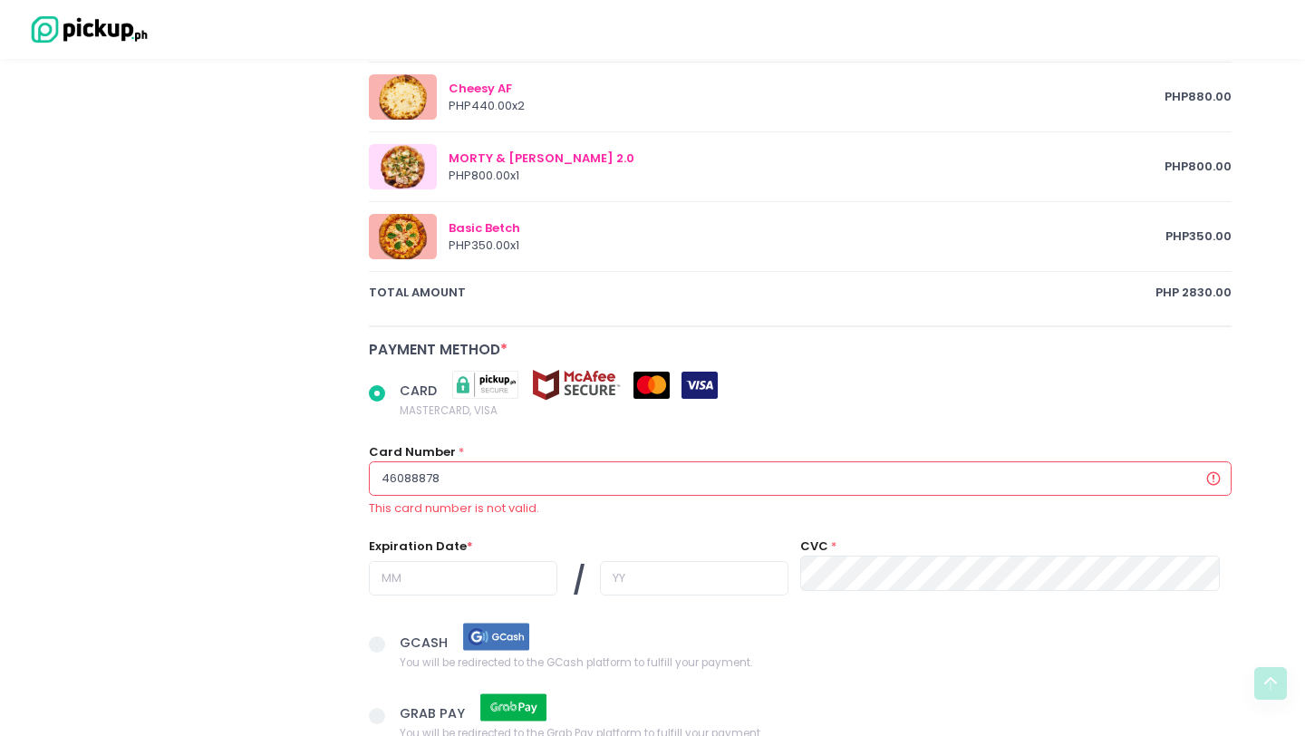
type input "460888780"
radio input "true"
type input "4608887801"
radio input "true"
type input "46088878012"
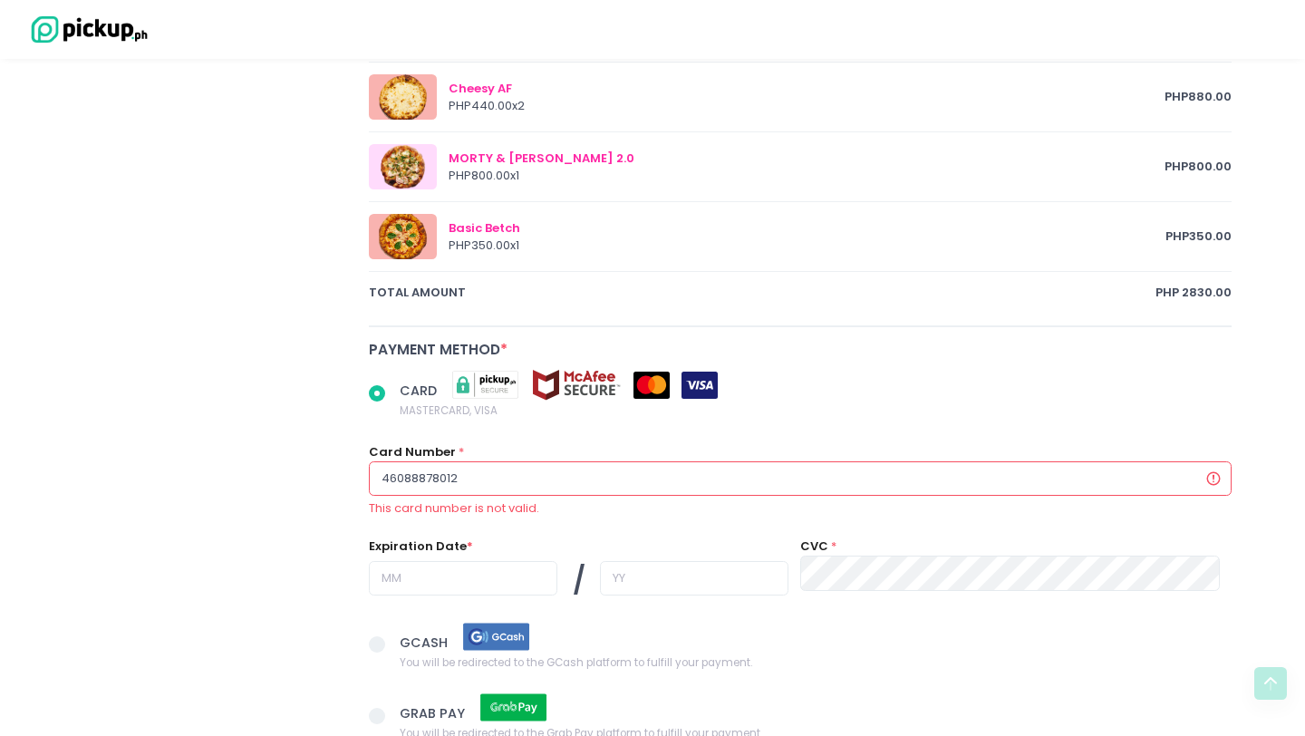
radio input "true"
type input "460888780125"
radio input "true"
type input "4608887801258"
radio input "true"
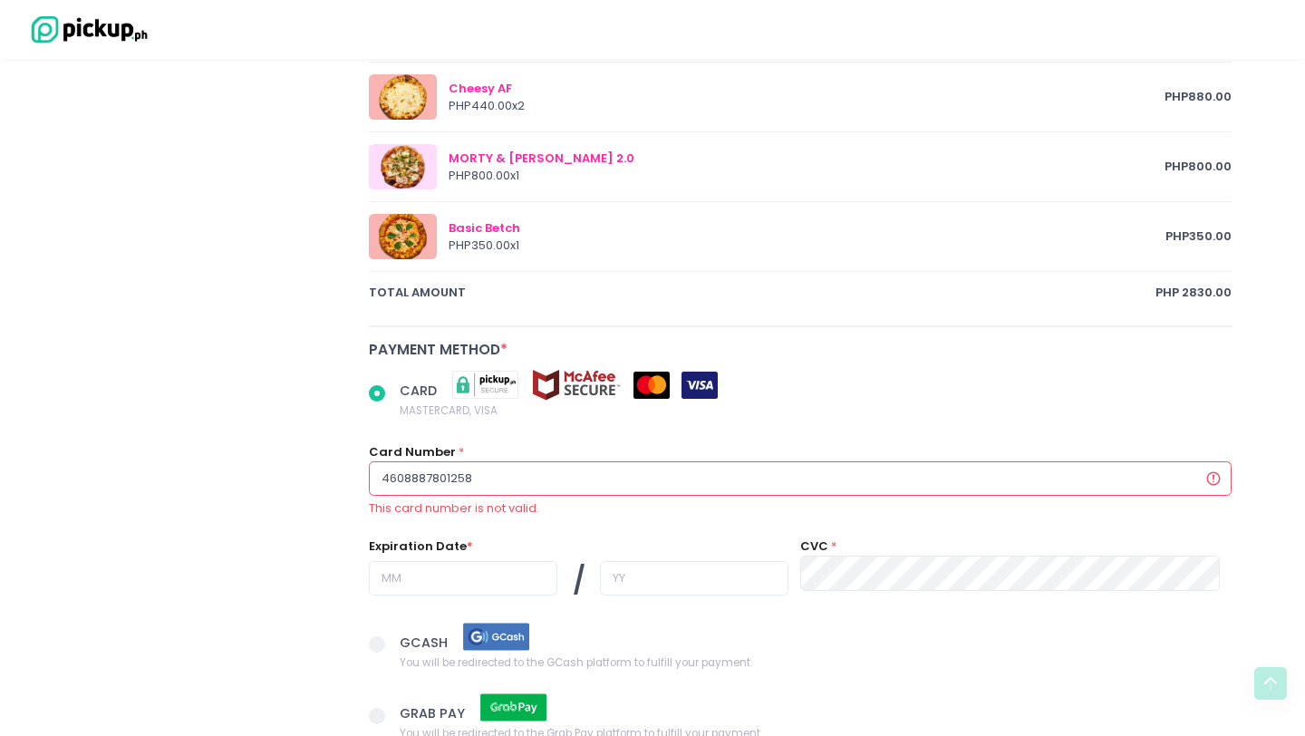
type input "46088878012581"
radio input "true"
type input "460888780125811"
radio input "true"
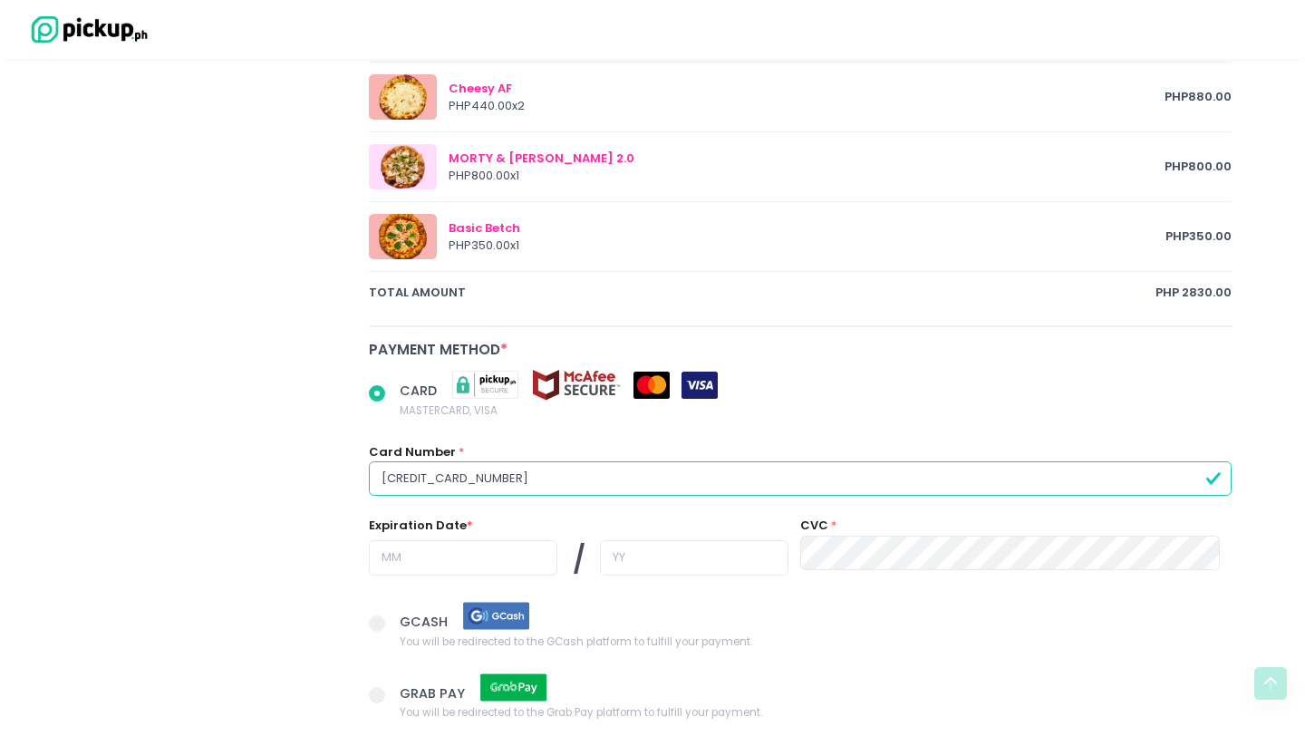
type input "[CREDIT_CARD_NUMBER]"
click at [405, 555] on input "text" at bounding box center [463, 557] width 188 height 34
radio input "true"
type input "1"
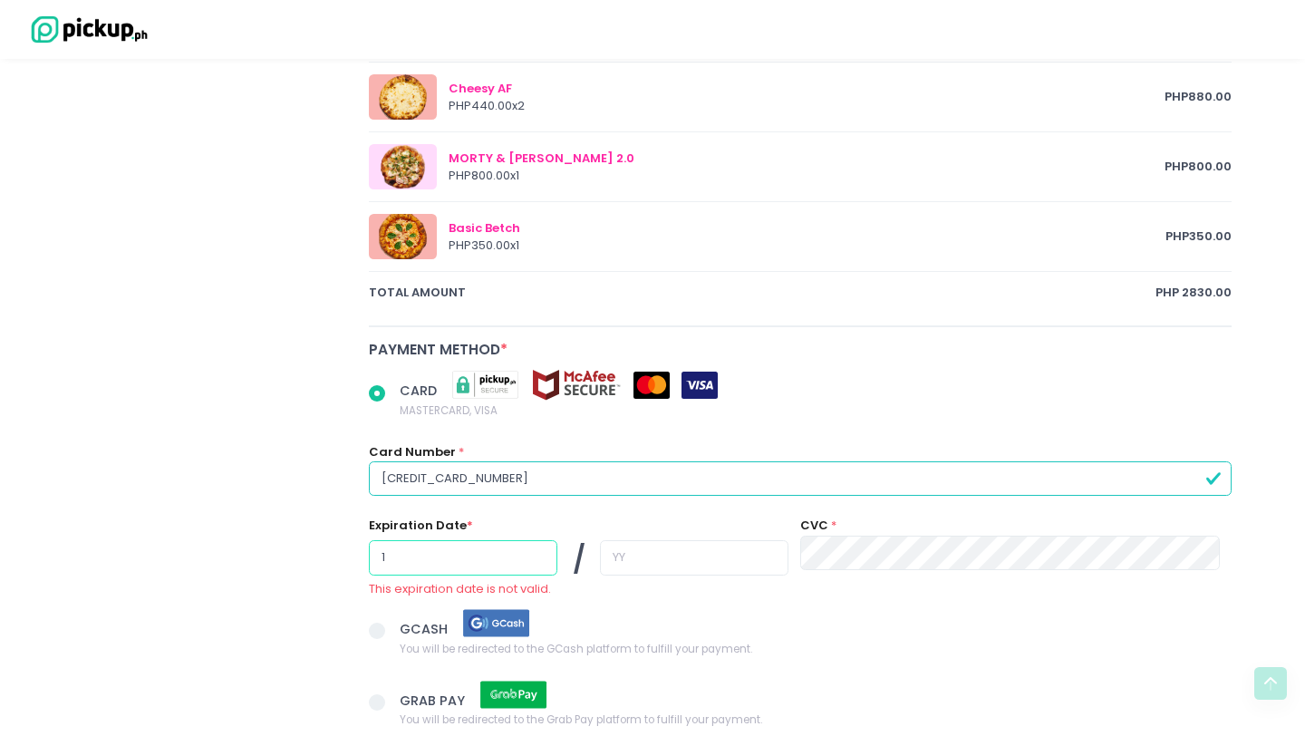
radio input "true"
type input "12"
click at [600, 552] on input "text" at bounding box center [694, 557] width 188 height 34
radio input "true"
type input "2"
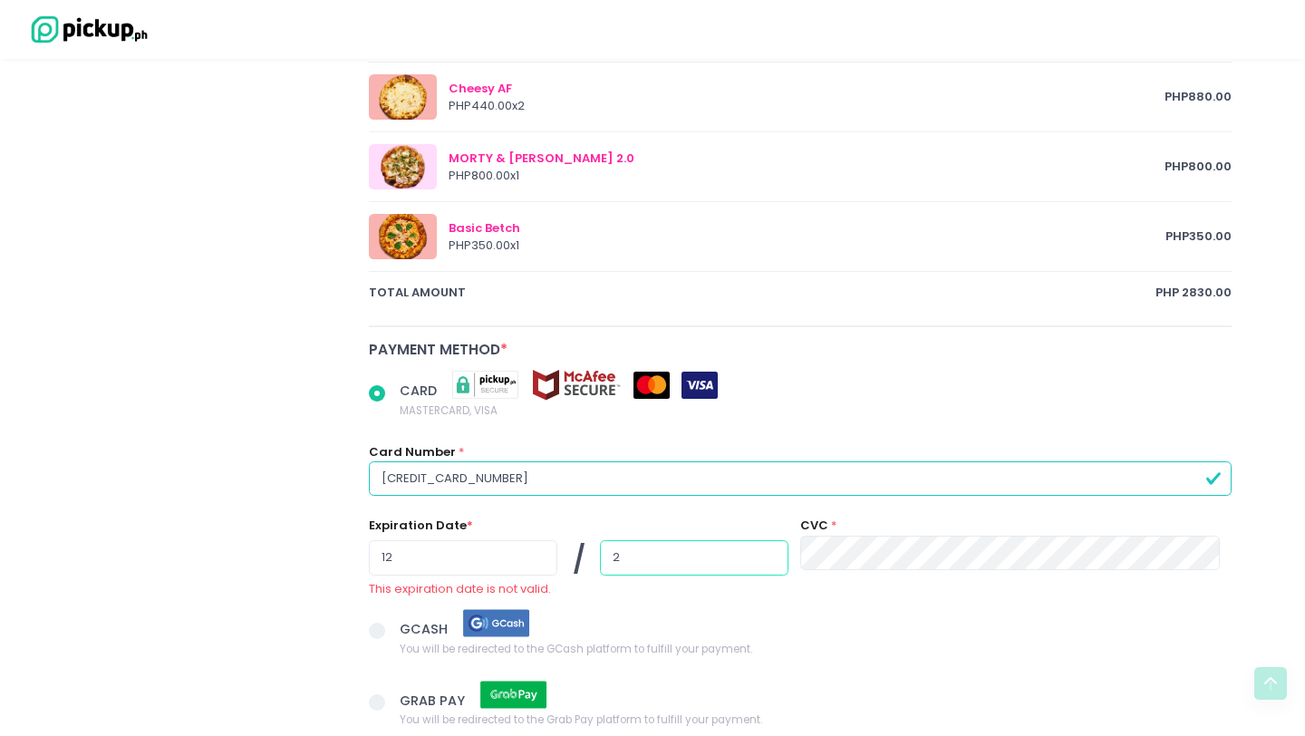
radio input "true"
type input "27"
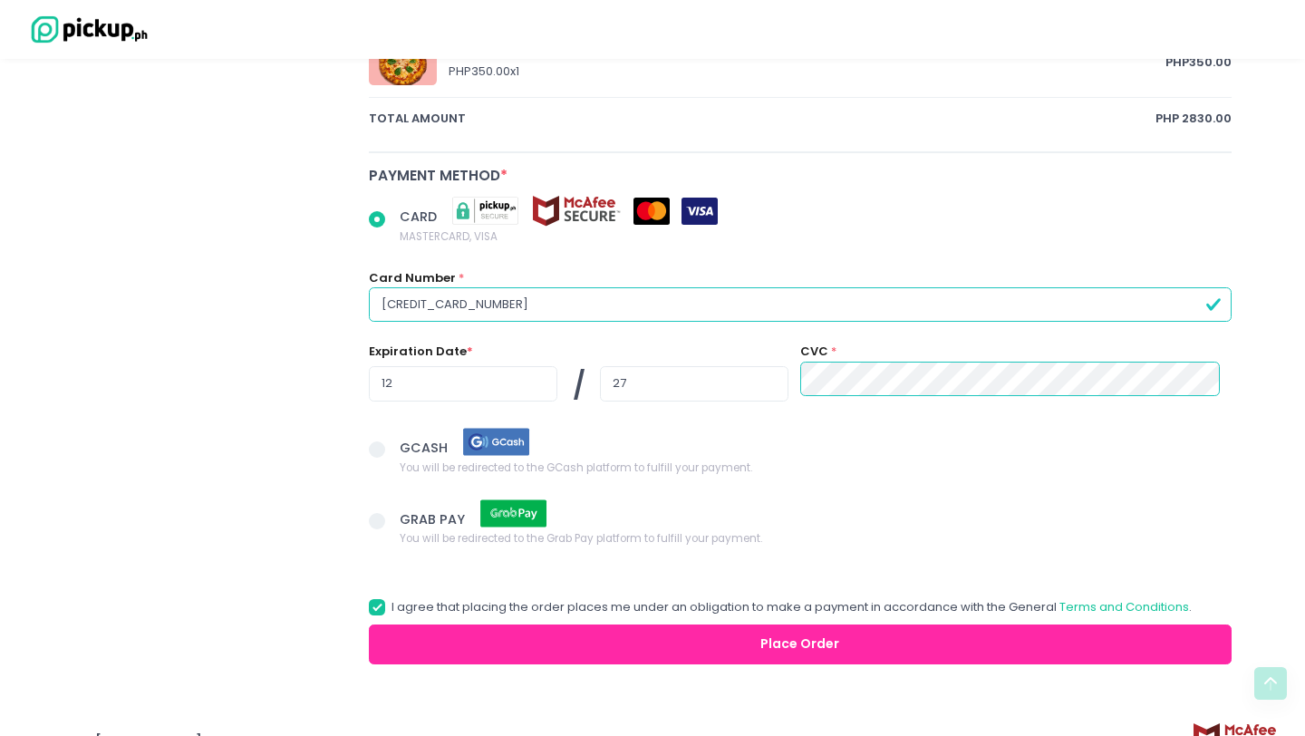
scroll to position [1230, 0]
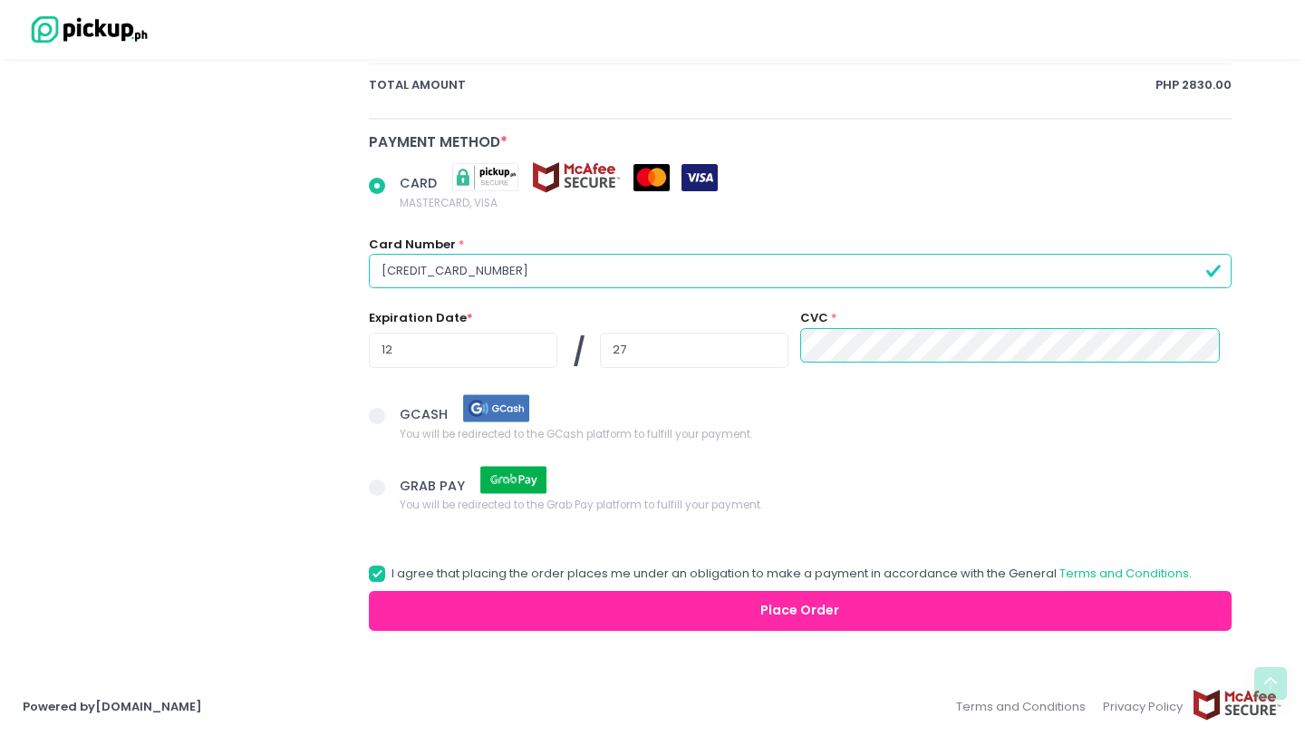
click at [494, 607] on button "Place Order" at bounding box center [800, 611] width 863 height 41
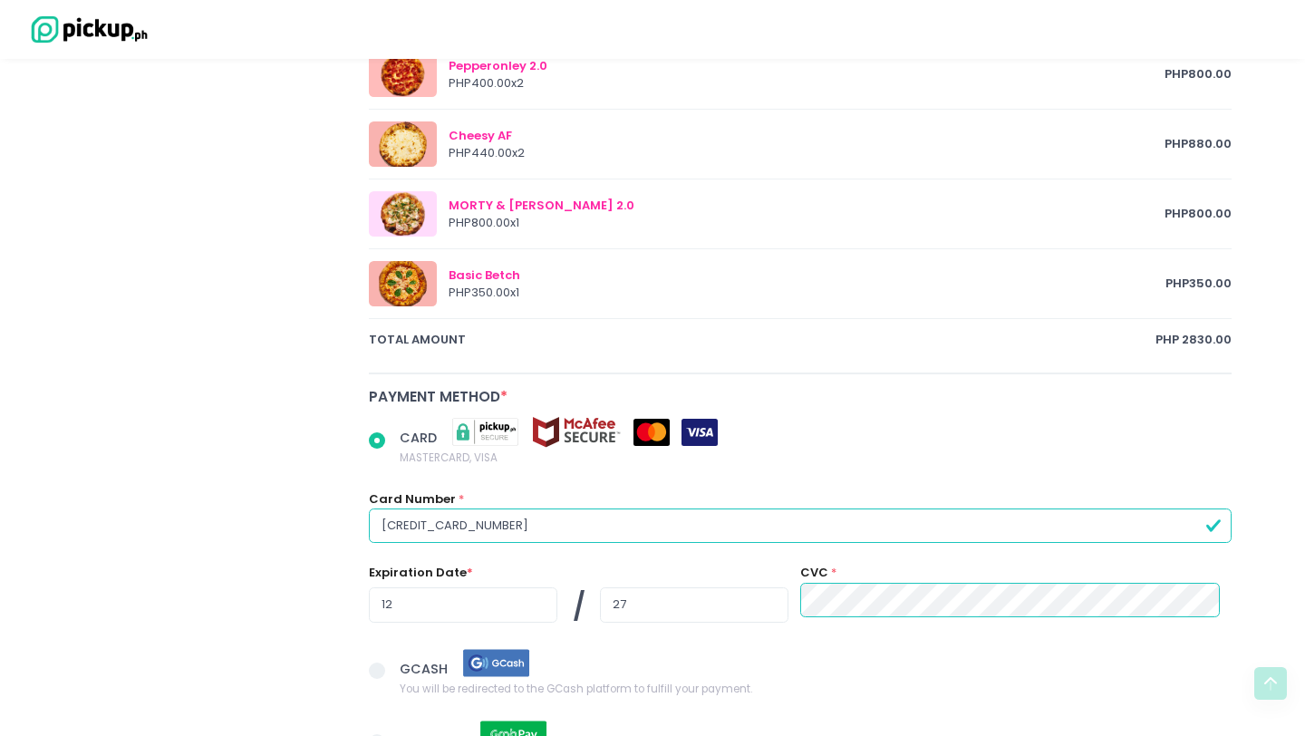
radio input "true"
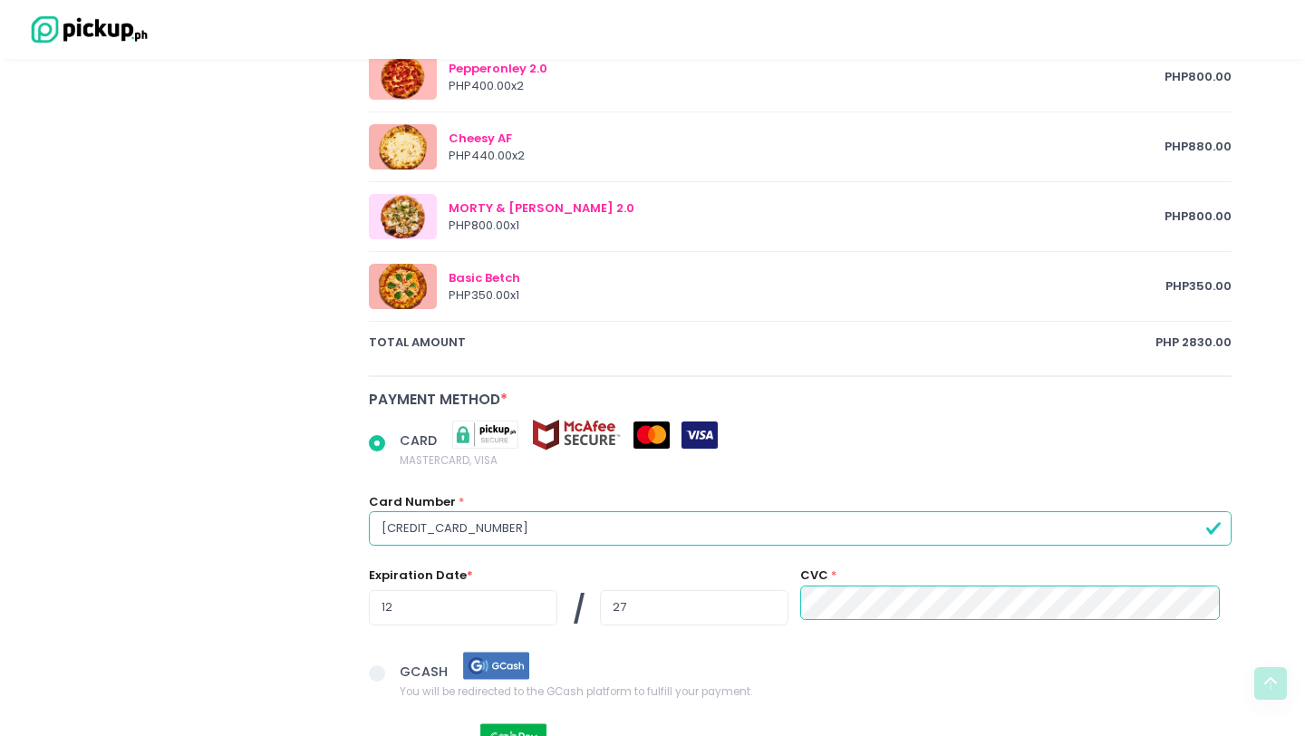
select select "[DATE]"
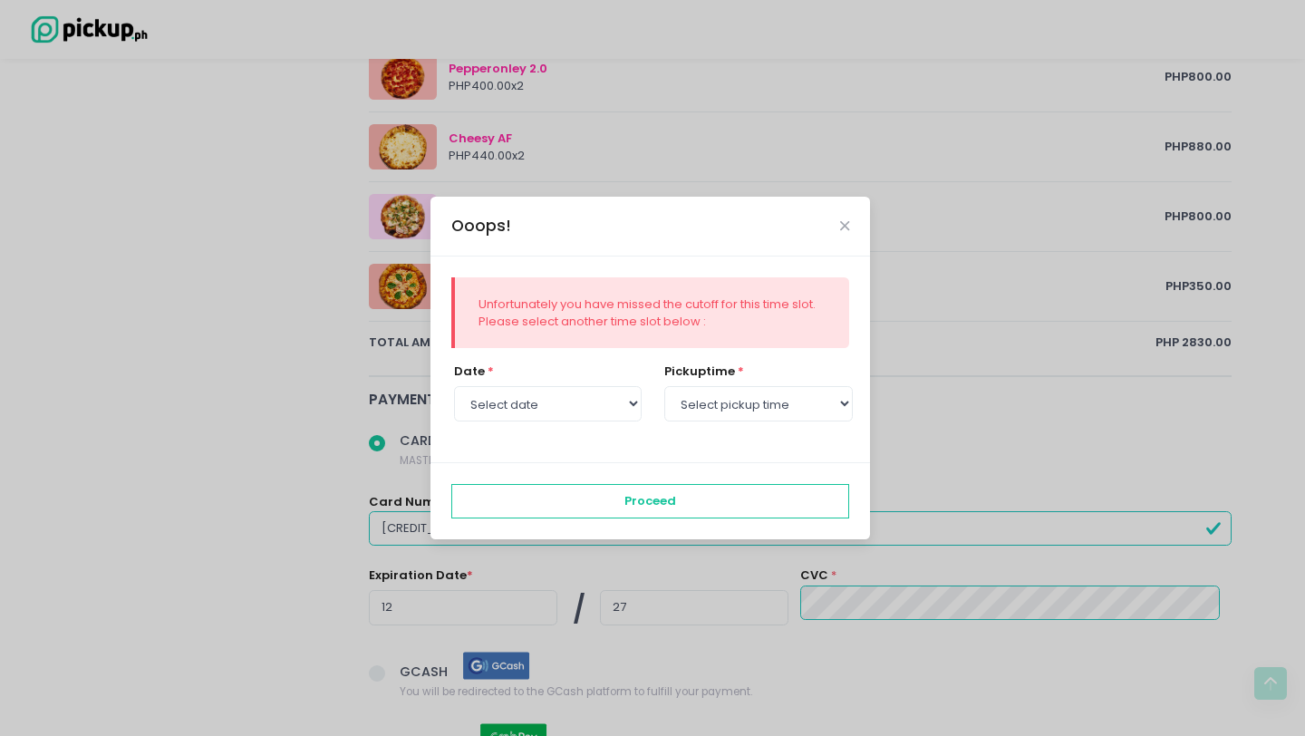
scroll to position [974, 0]
click at [710, 403] on select "Select pickup time 12:00 PM - 12:30 PM 12:30 PM - 01:00 PM 01:00 PM - 01:30 PM …" at bounding box center [758, 403] width 188 height 34
select select "12:00"
click at [664, 386] on select "Select pickup time 12:00 PM - 12:30 PM 12:30 PM - 01:00 PM 01:00 PM - 01:30 PM …" at bounding box center [758, 403] width 188 height 34
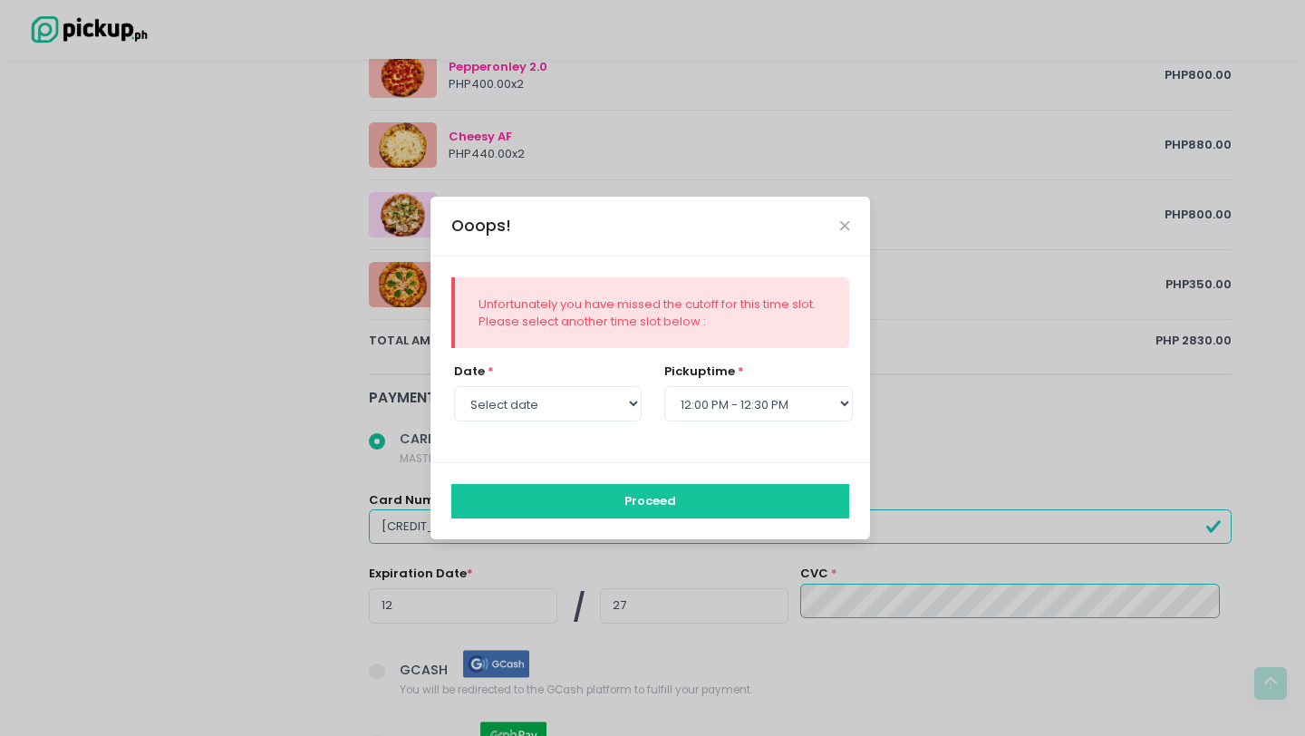
click at [638, 497] on button "Proceed" at bounding box center [650, 501] width 399 height 34
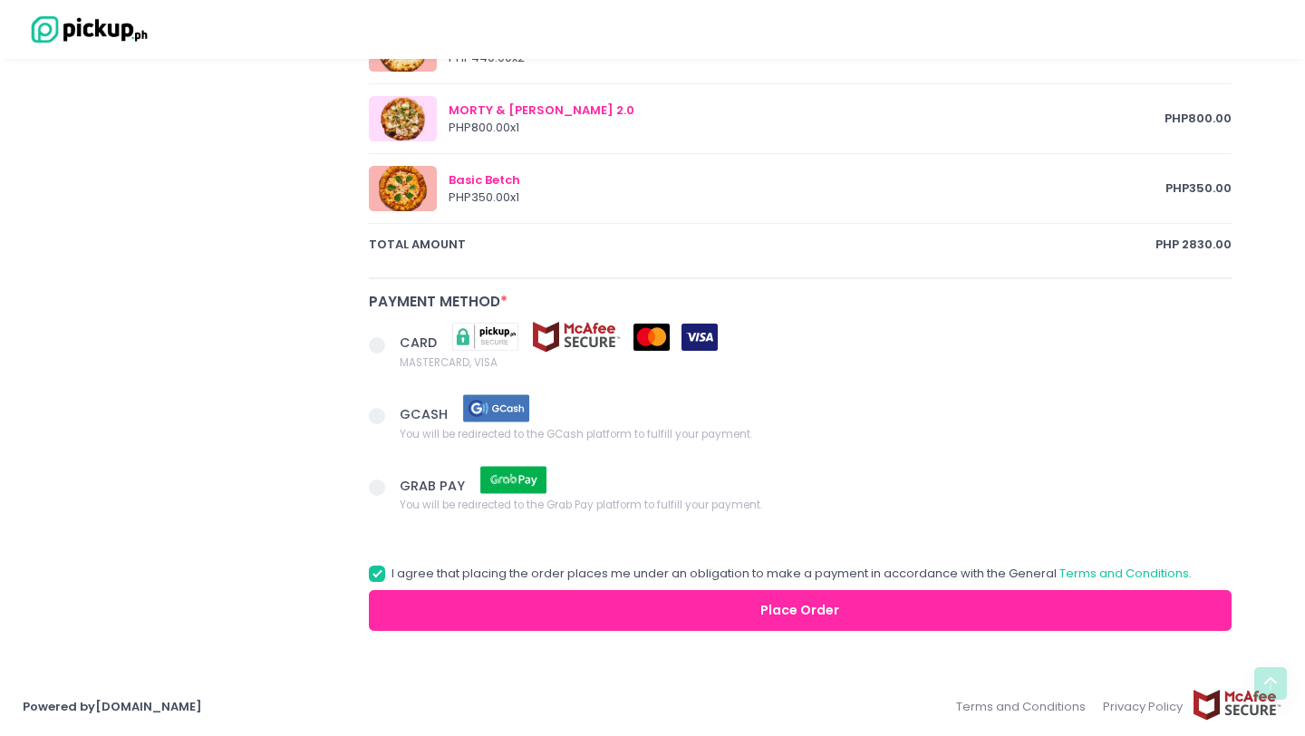
scroll to position [0, 0]
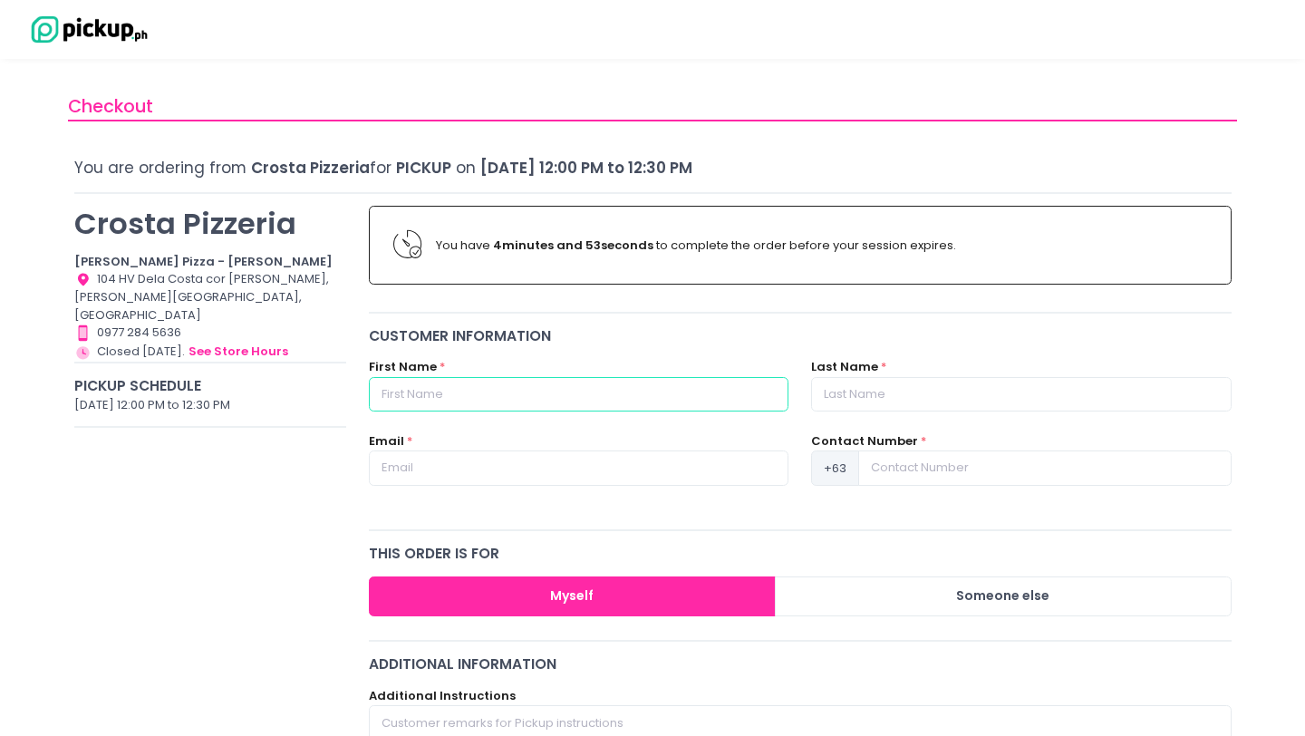
click at [581, 402] on input "text" at bounding box center [579, 394] width 420 height 34
type input "[PERSON_NAME]"
click at [873, 371] on label "Last Name" at bounding box center [844, 367] width 67 height 18
click at [864, 388] on input "text" at bounding box center [1021, 394] width 420 height 34
type input "tanzo"
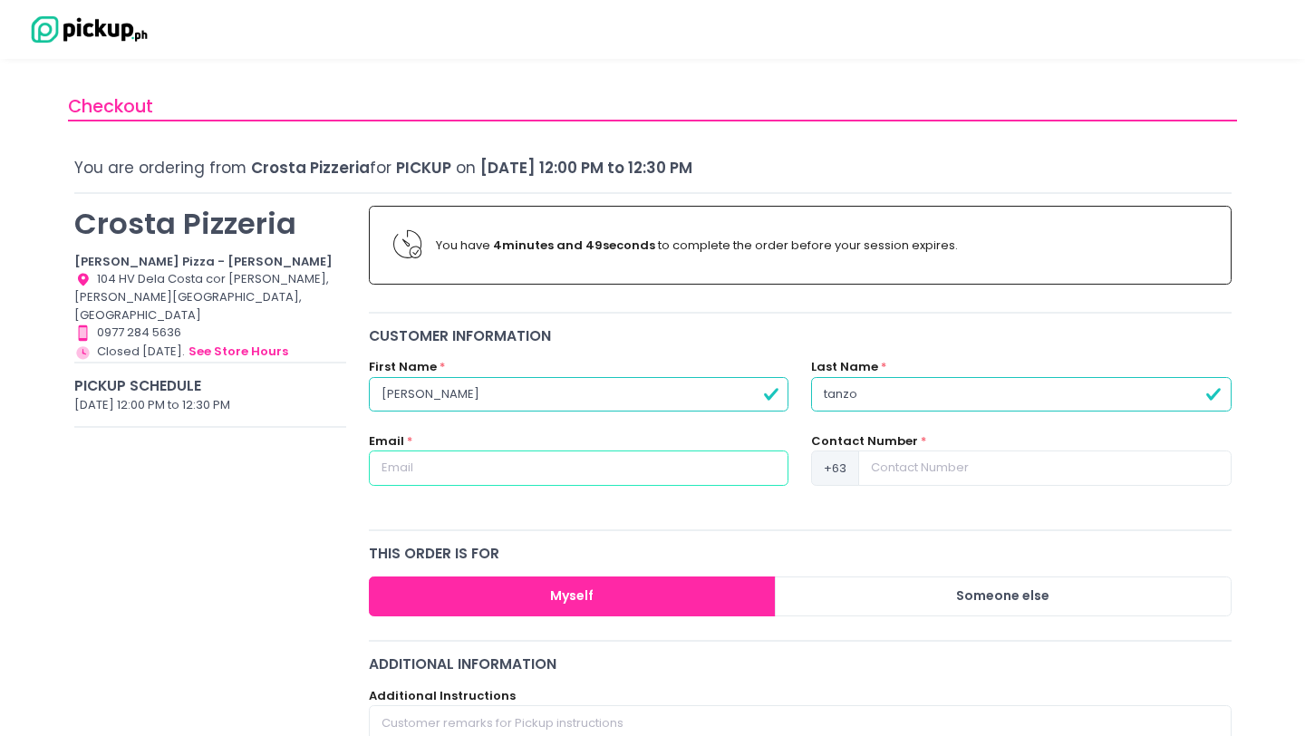
click at [639, 464] on input "text" at bounding box center [579, 467] width 420 height 34
type input "[PERSON_NAME][EMAIL_ADDRESS][DOMAIN_NAME]"
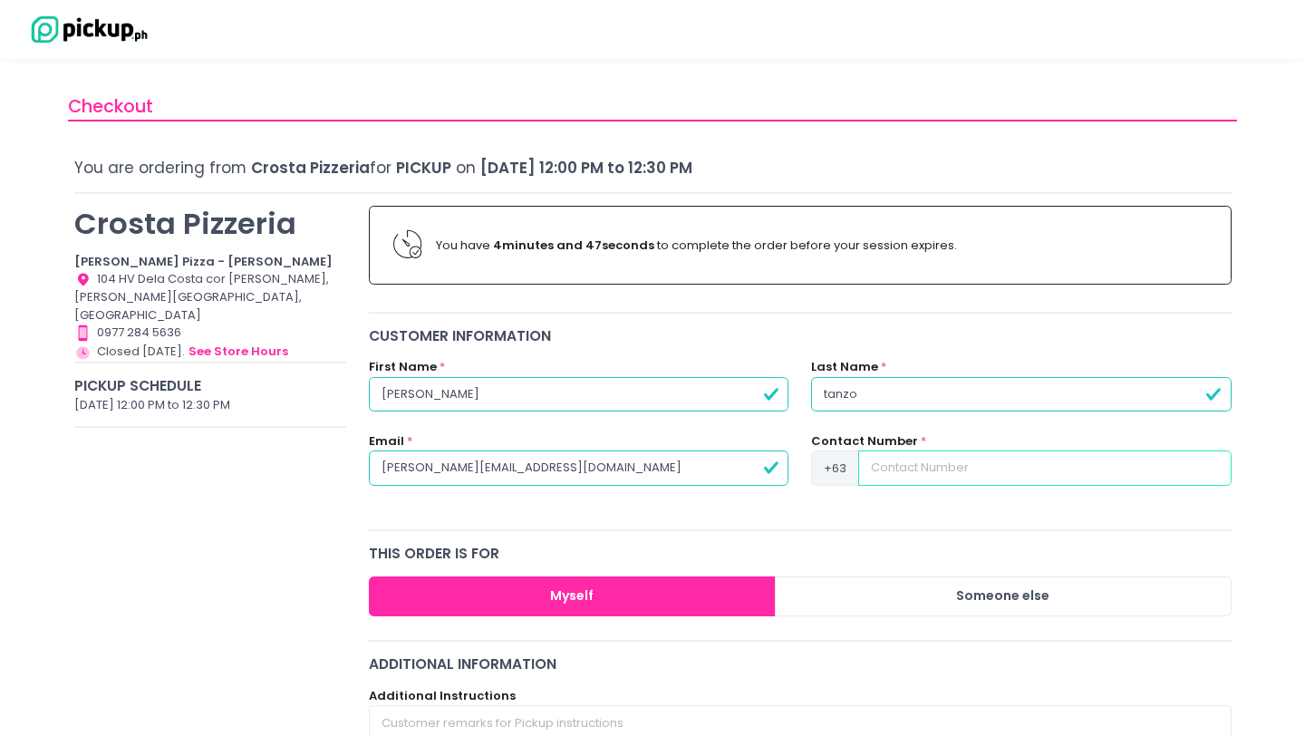
click at [911, 465] on input at bounding box center [1044, 467] width 372 height 34
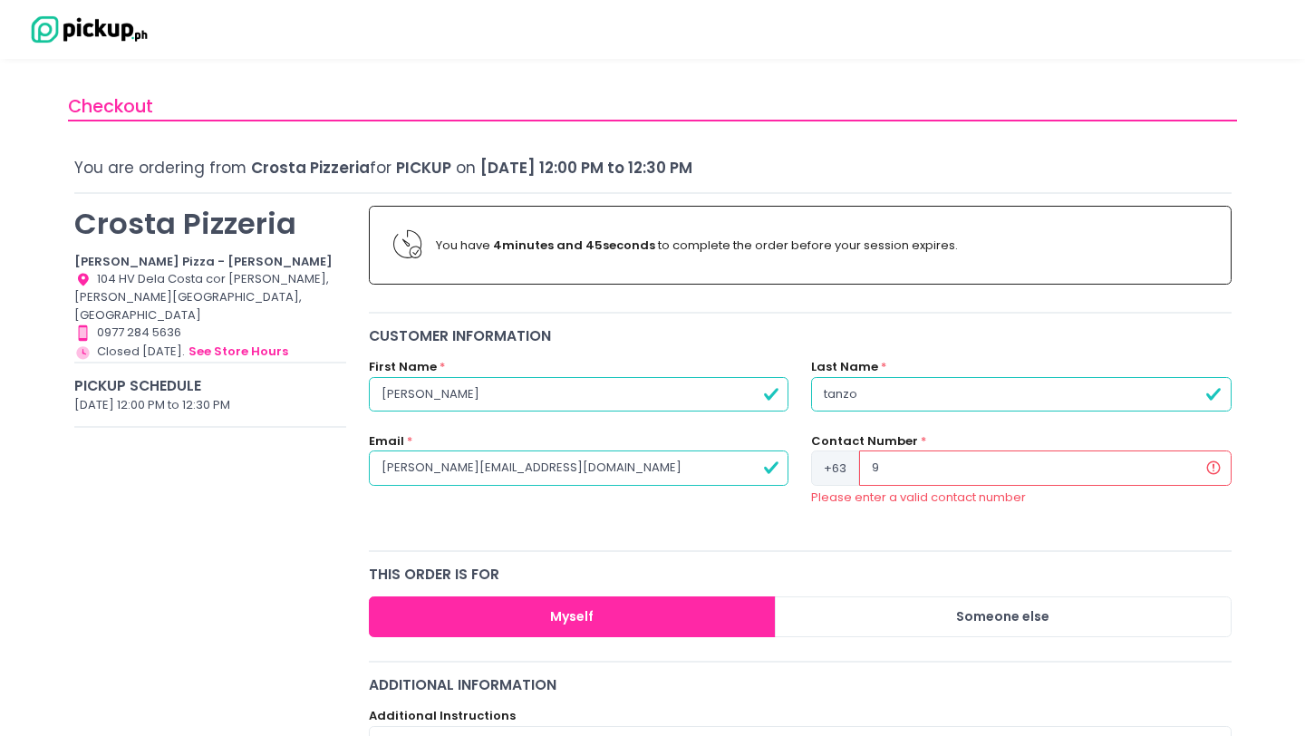
type input "9178481141"
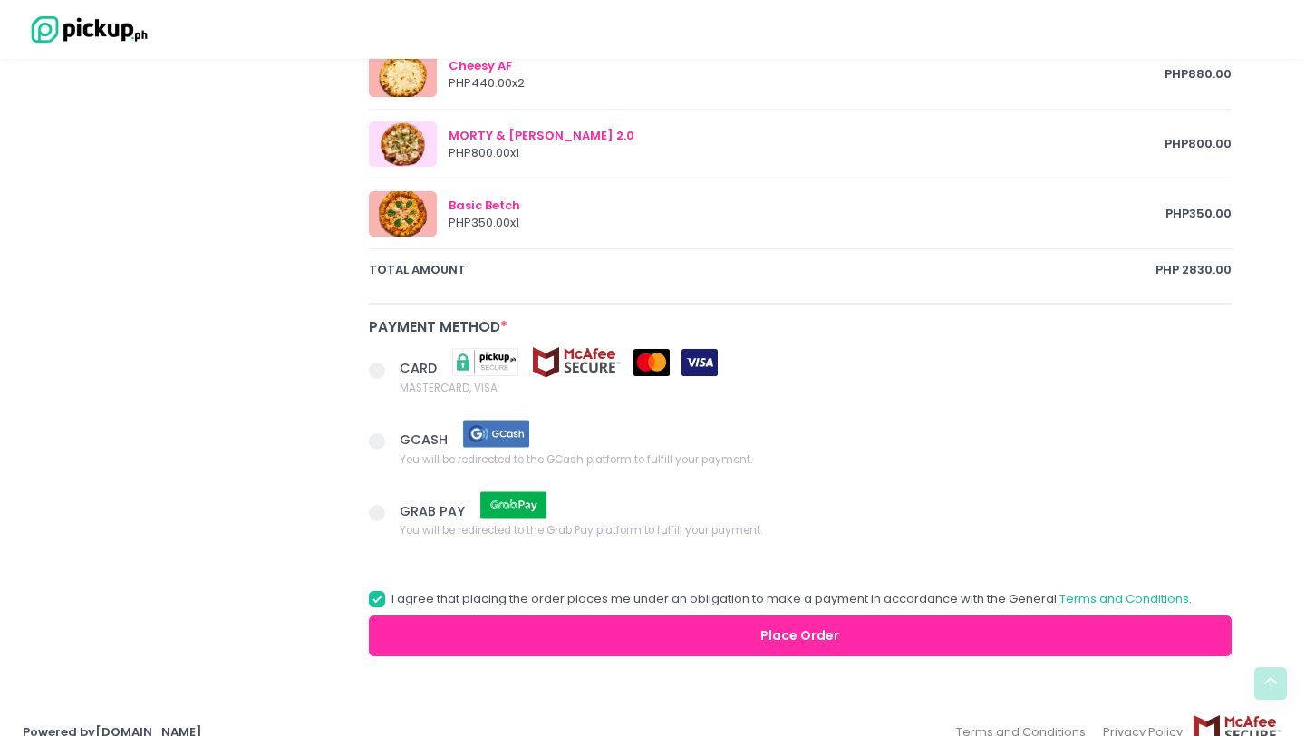
scroll to position [1046, 0]
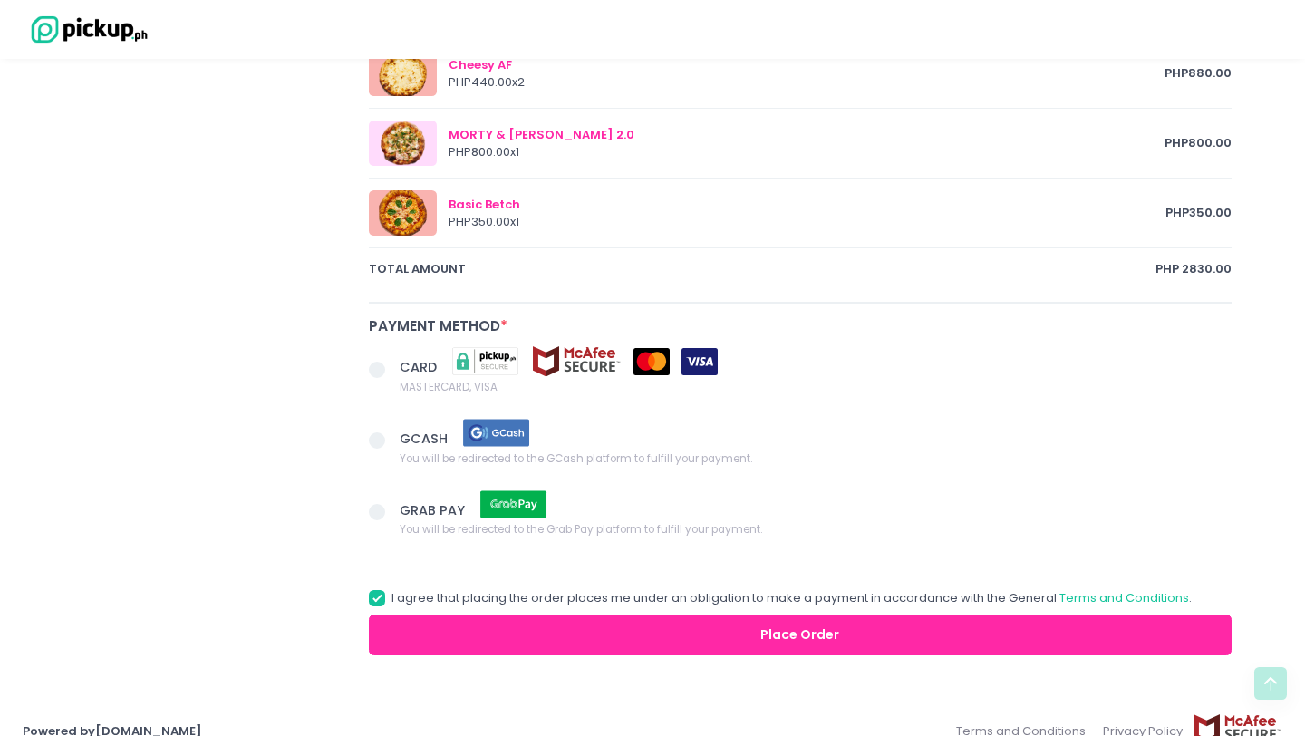
click at [373, 371] on span at bounding box center [377, 370] width 16 height 16
click at [391, 371] on input "CARD MASTERCARD, VISA" at bounding box center [397, 367] width 12 height 12
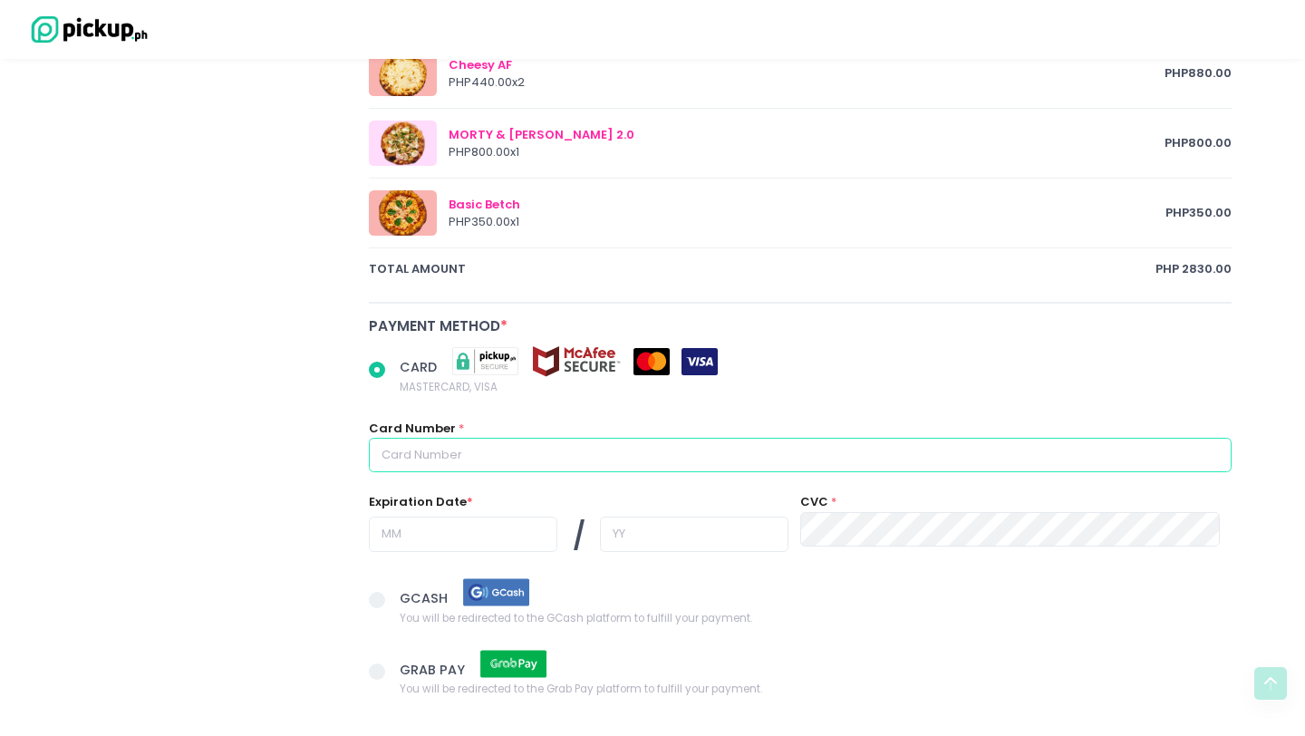
click at [451, 457] on input "text" at bounding box center [800, 455] width 863 height 34
radio input "true"
type input "4"
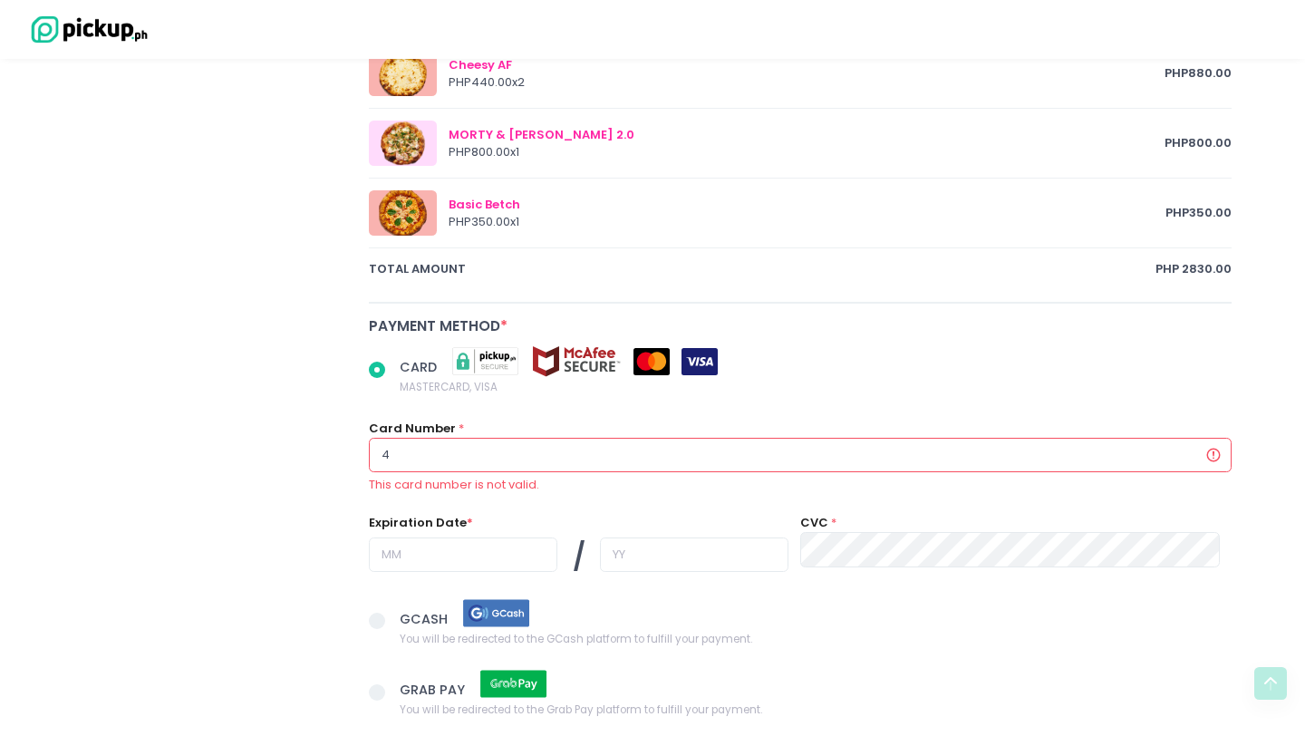
radio input "true"
type input "46"
radio input "true"
type input "460"
radio input "true"
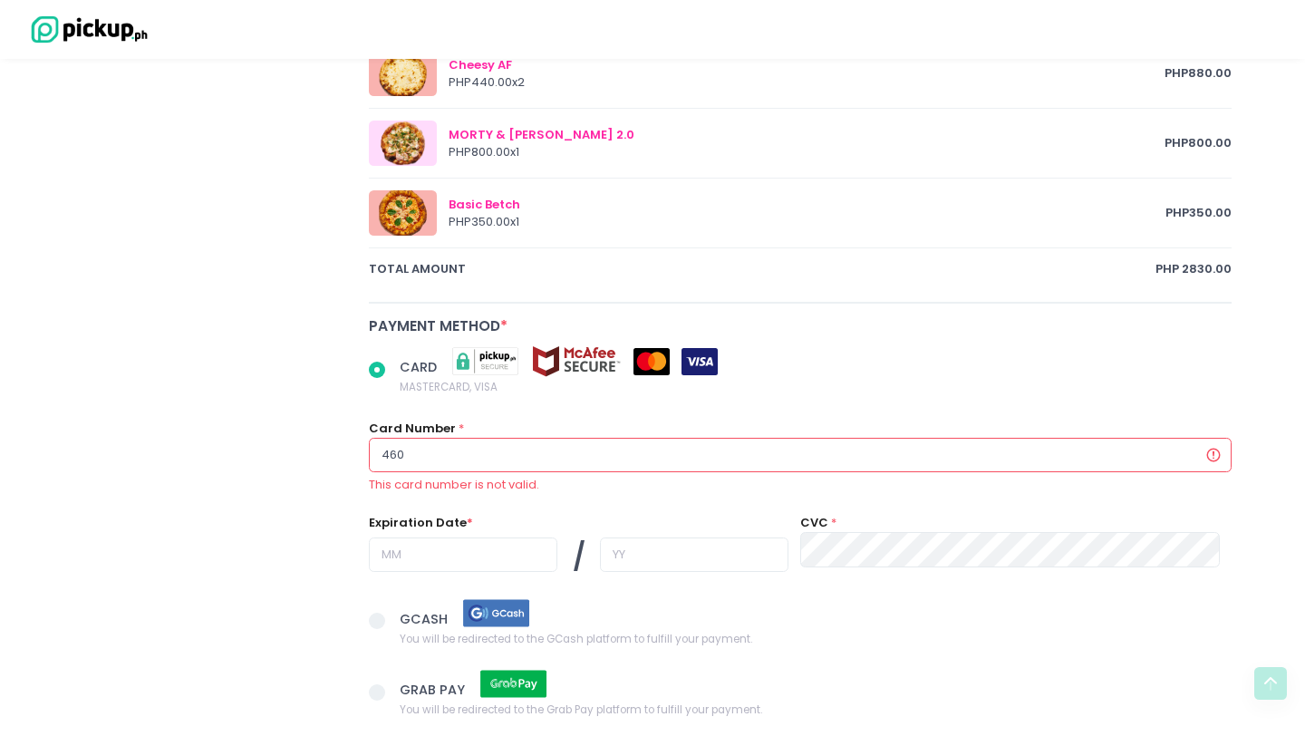
type input "4608"
radio input "true"
type input "46088"
radio input "true"
type input "460888"
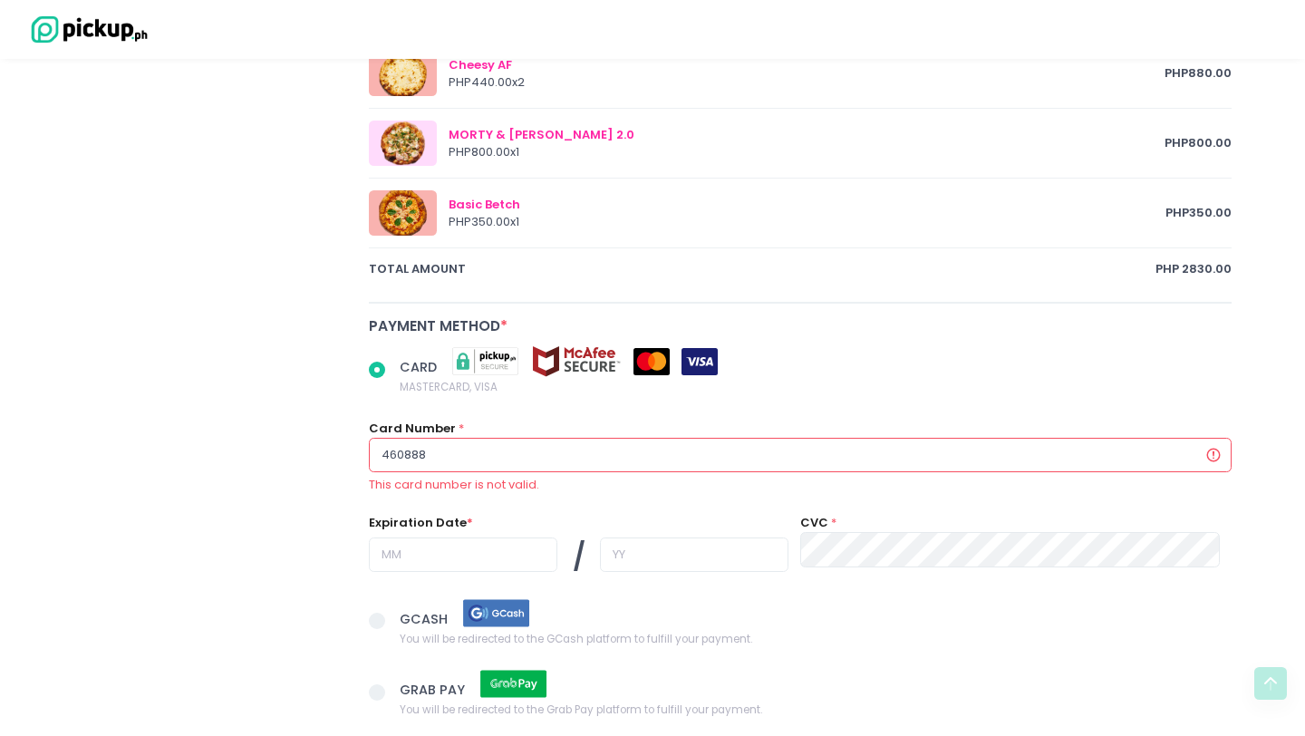
radio input "true"
type input "4608887"
radio input "true"
type input "46088878"
radio input "true"
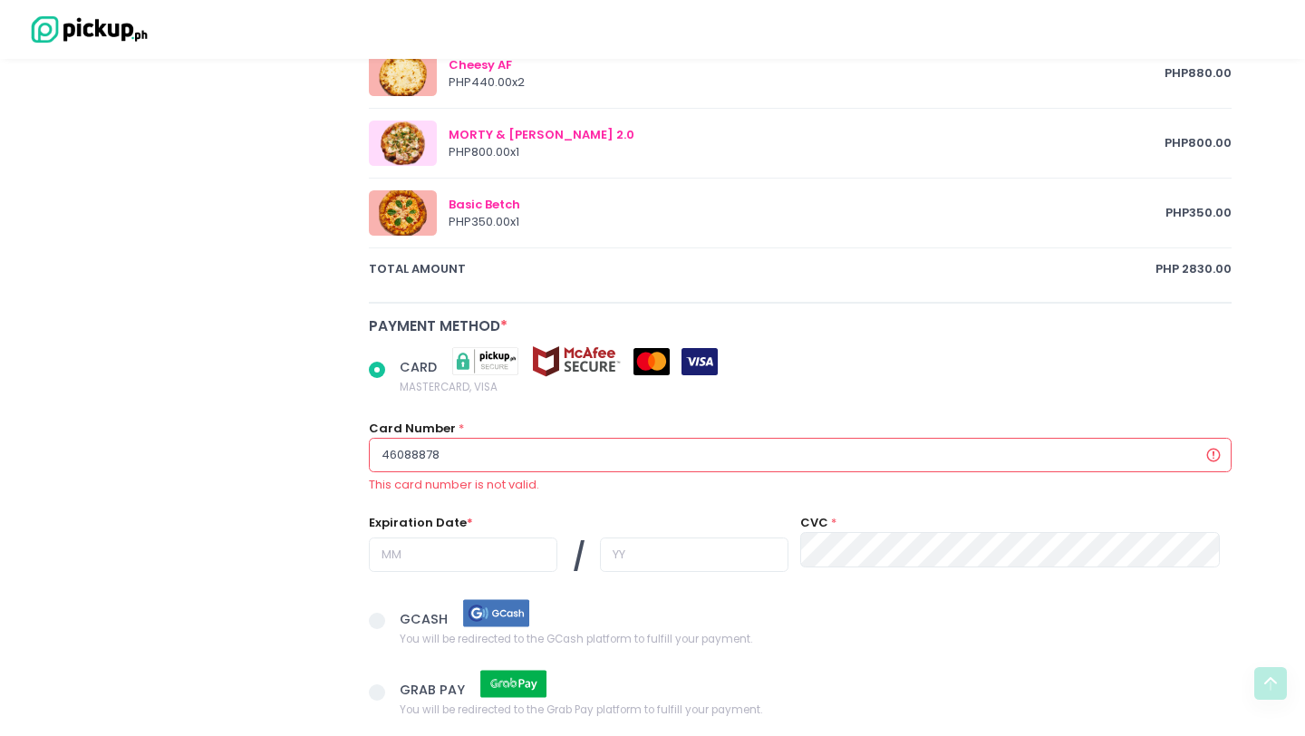
type input "460888780"
radio input "true"
type input "46088878012"
radio input "true"
type input "460888780125"
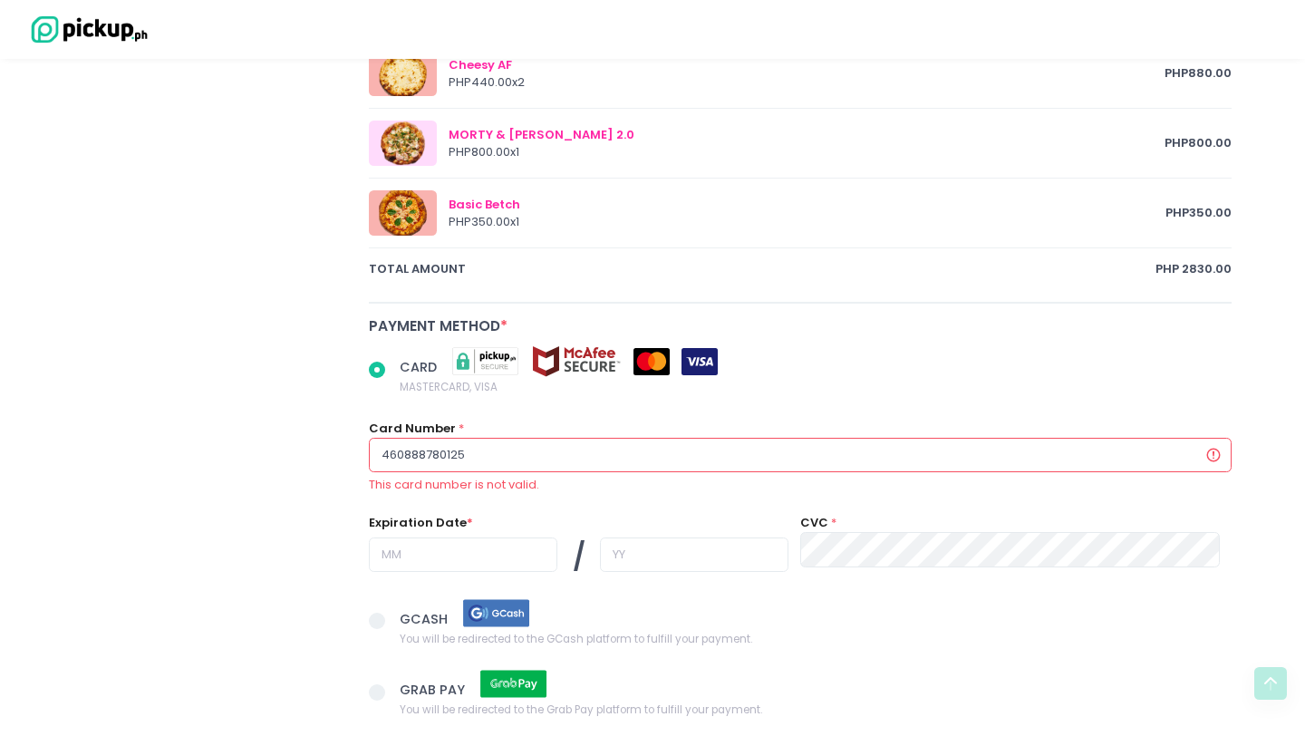
radio input "true"
type input "4608887801258"
radio input "true"
type input "46088878012581"
radio input "true"
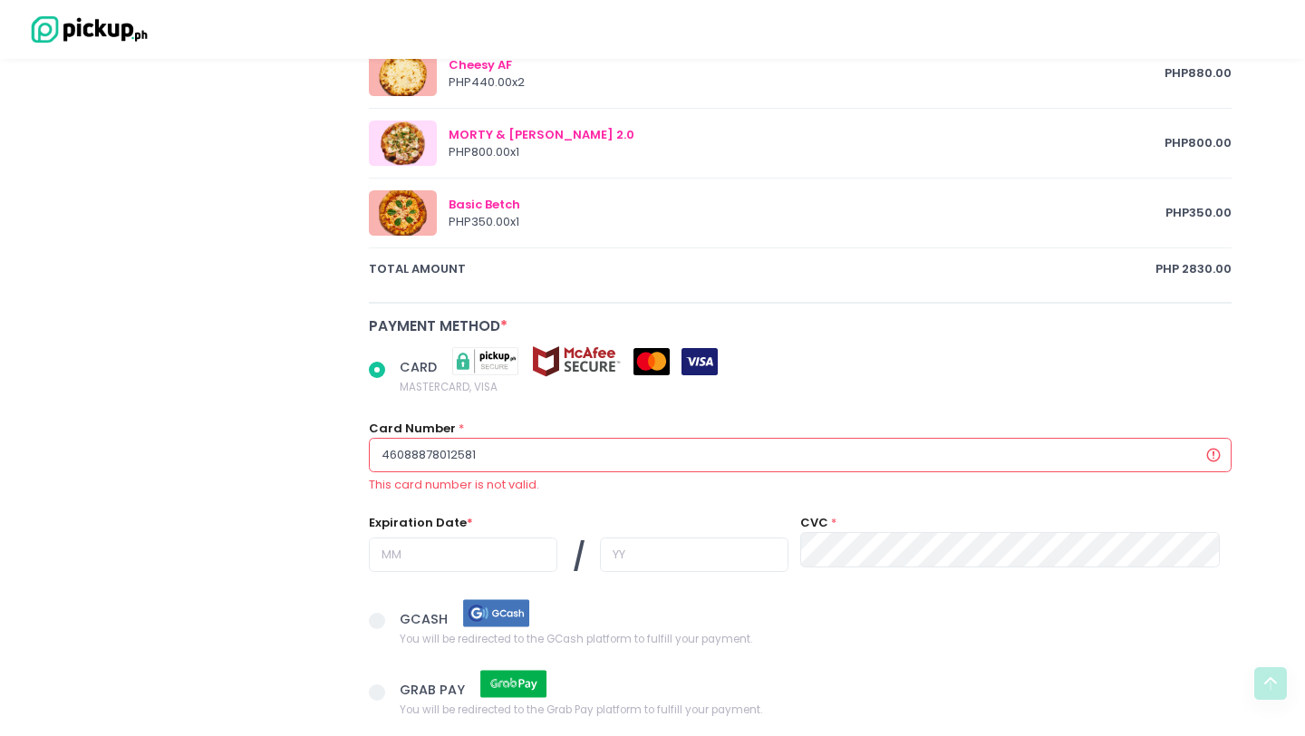
type input "460888780125811"
radio input "true"
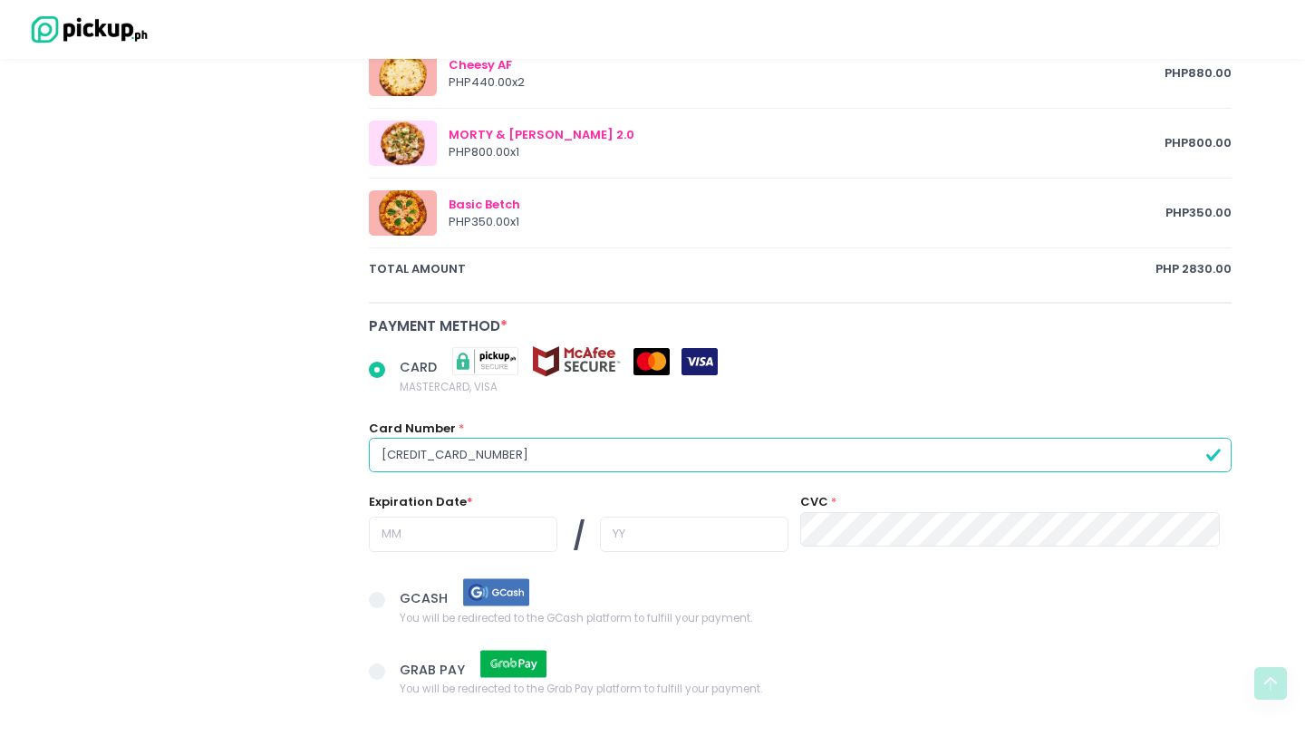
type input "[CREDIT_CARD_NUMBER]"
click at [463, 544] on input "text" at bounding box center [463, 533] width 188 height 34
radio input "true"
type input "1"
radio input "true"
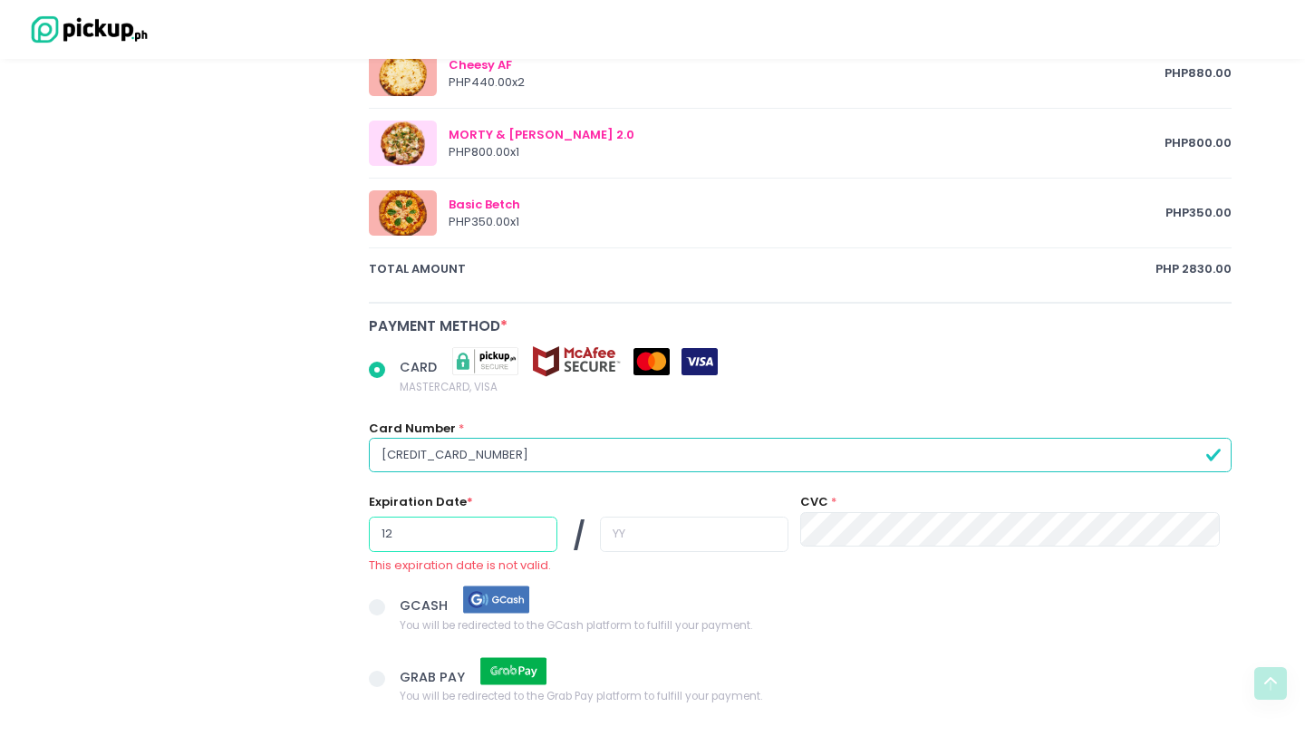
type input "12"
click at [600, 544] on input "text" at bounding box center [694, 533] width 188 height 34
radio input "true"
type input "2"
radio input "true"
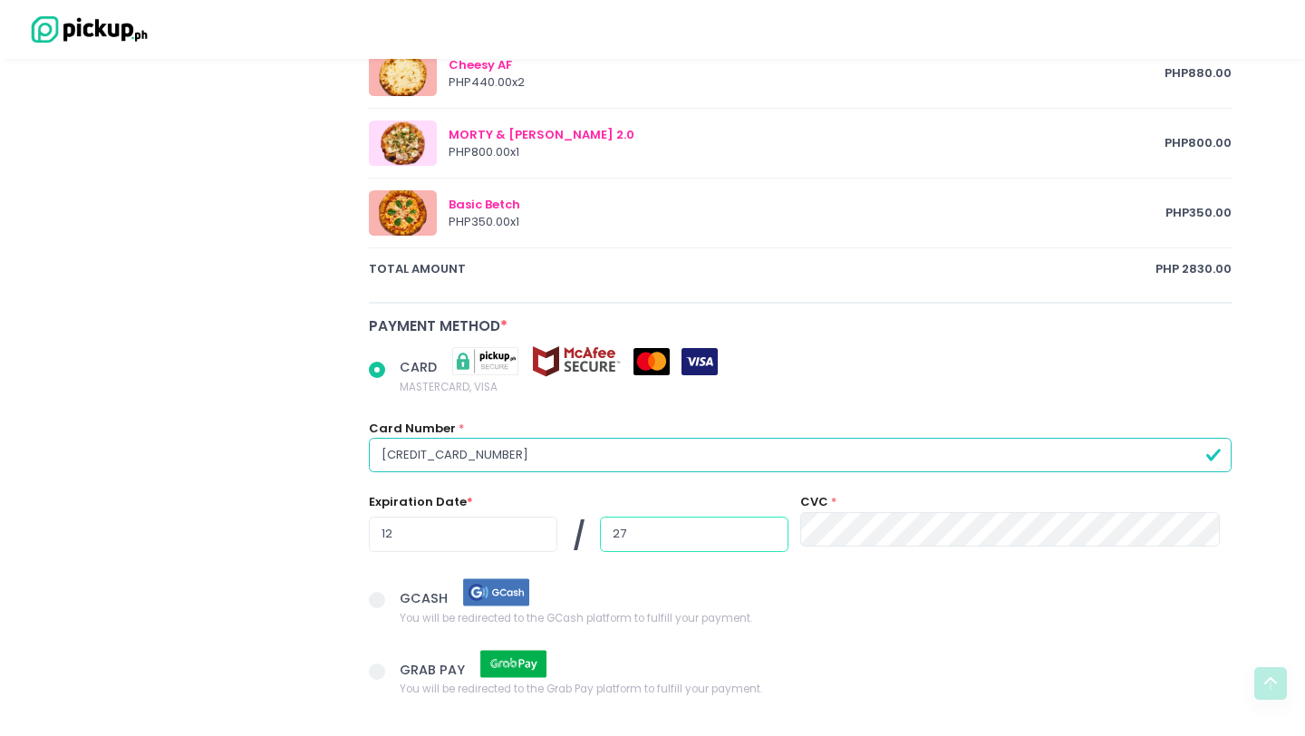
type input "27"
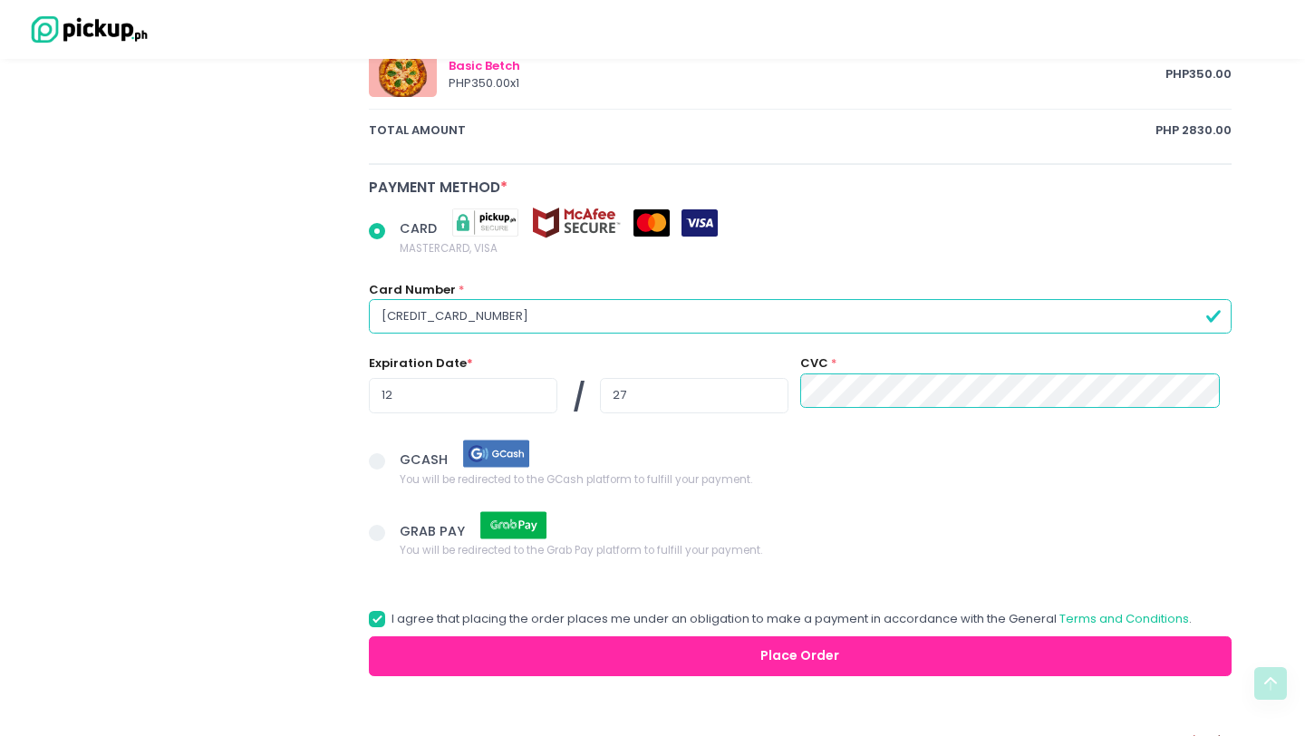
scroll to position [1200, 0]
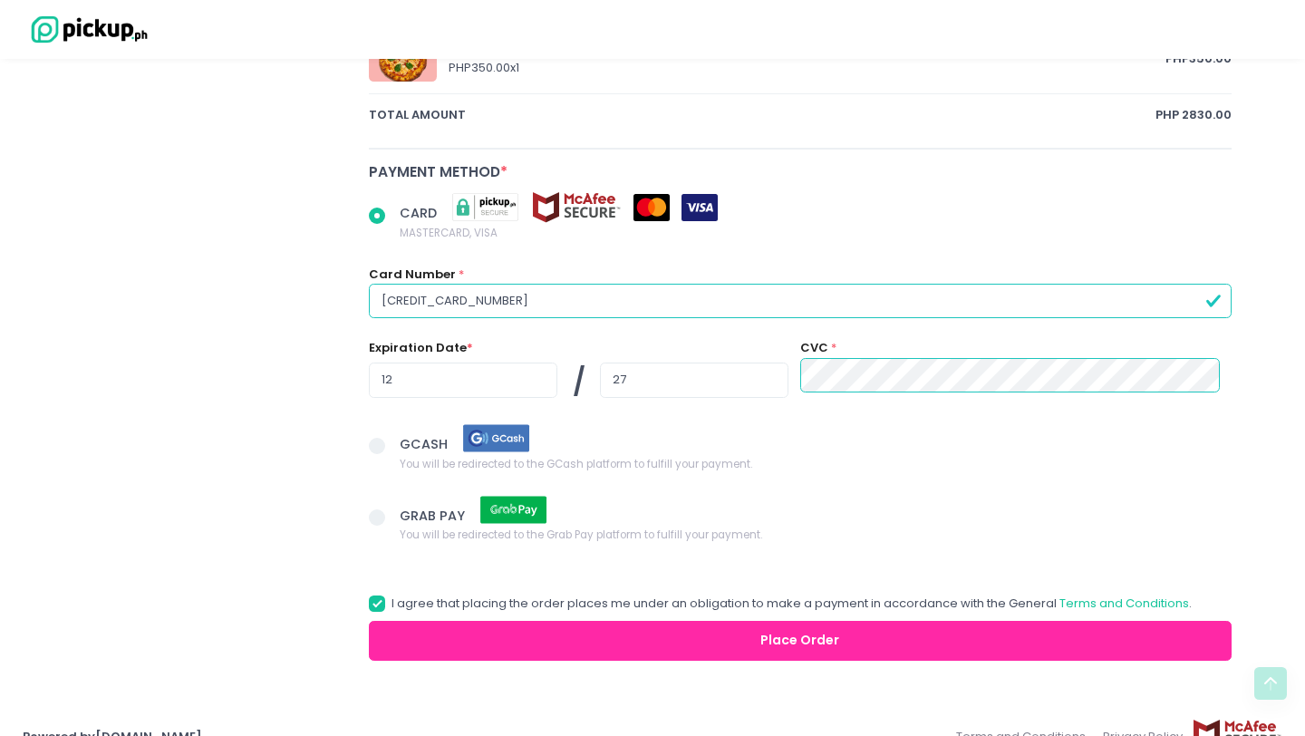
click at [516, 626] on button "Place Order" at bounding box center [800, 641] width 863 height 41
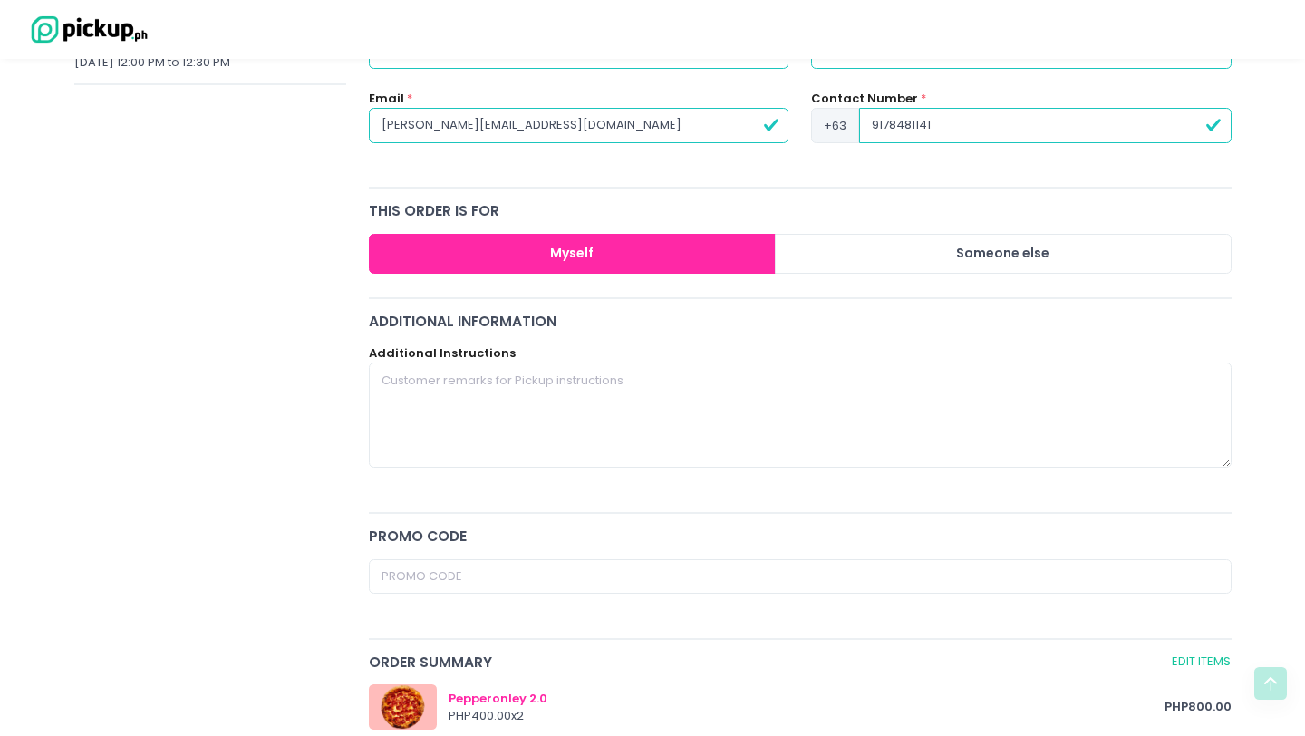
scroll to position [0, 0]
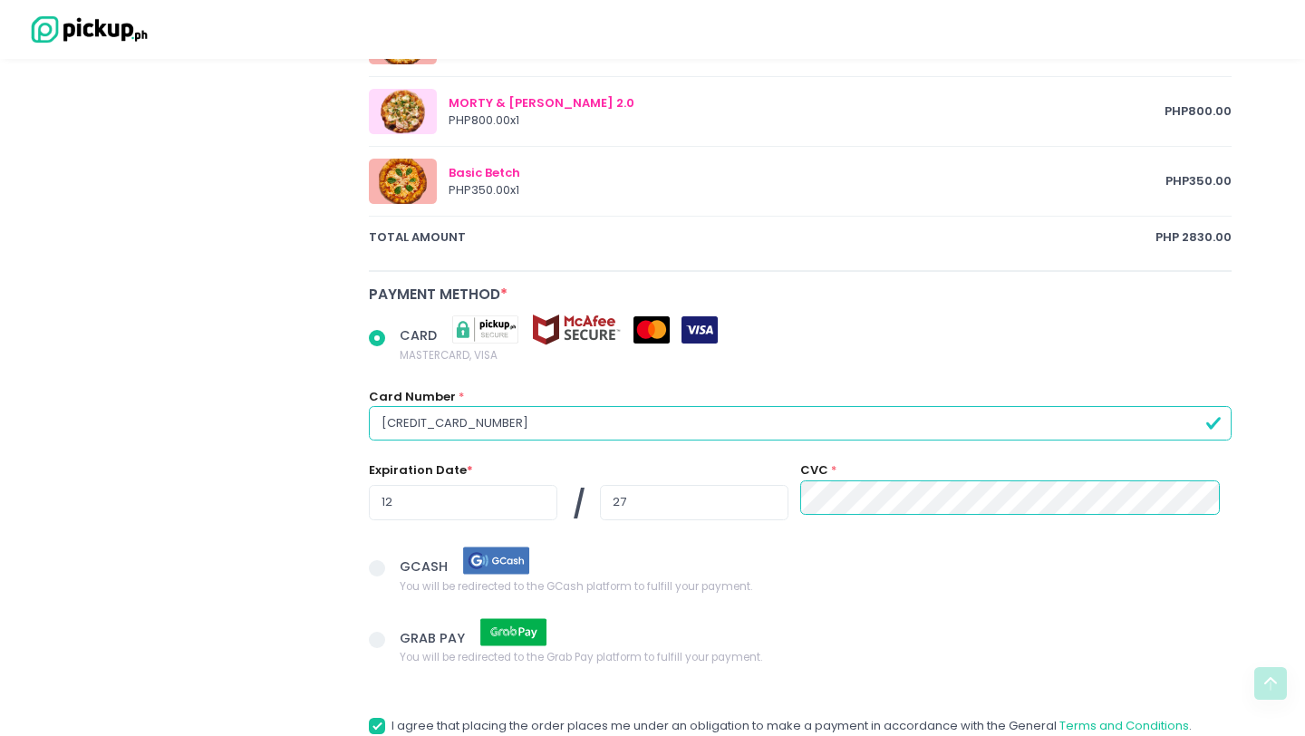
radio input "true"
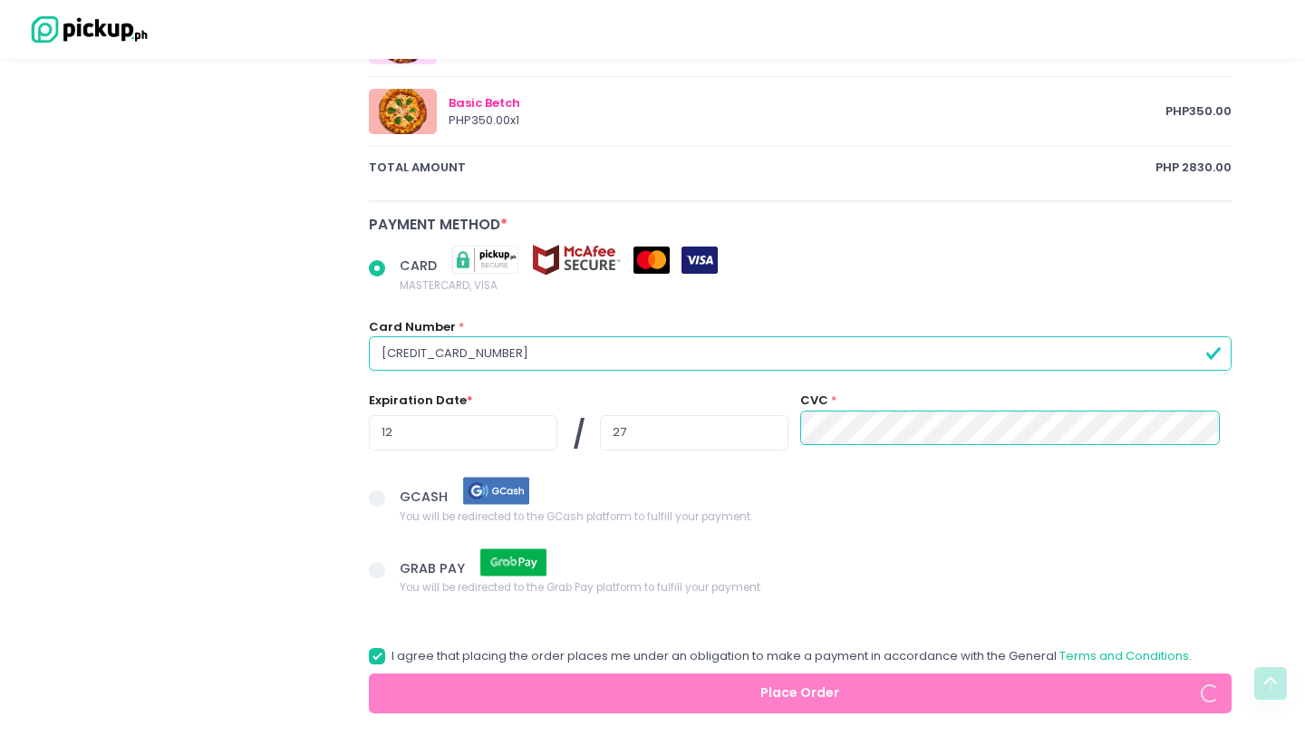
scroll to position [1230, 0]
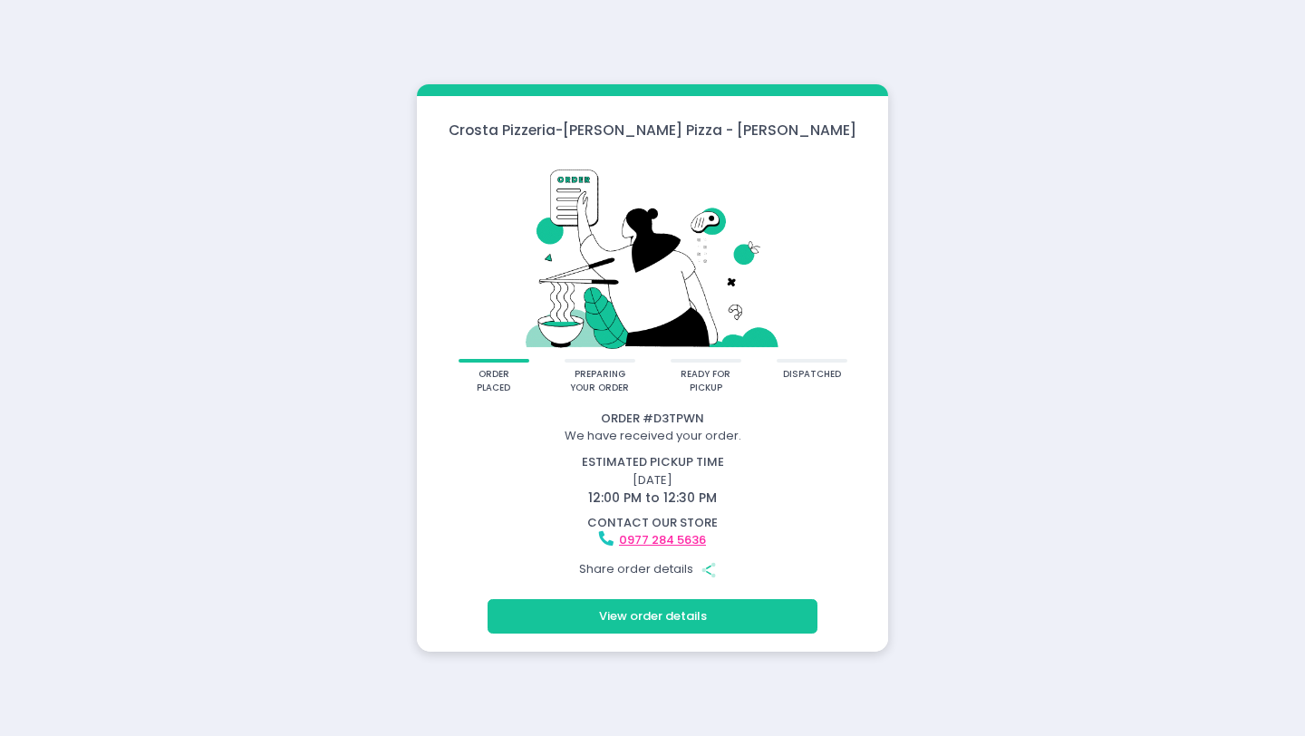
click at [642, 611] on button "View order details" at bounding box center [652, 616] width 330 height 34
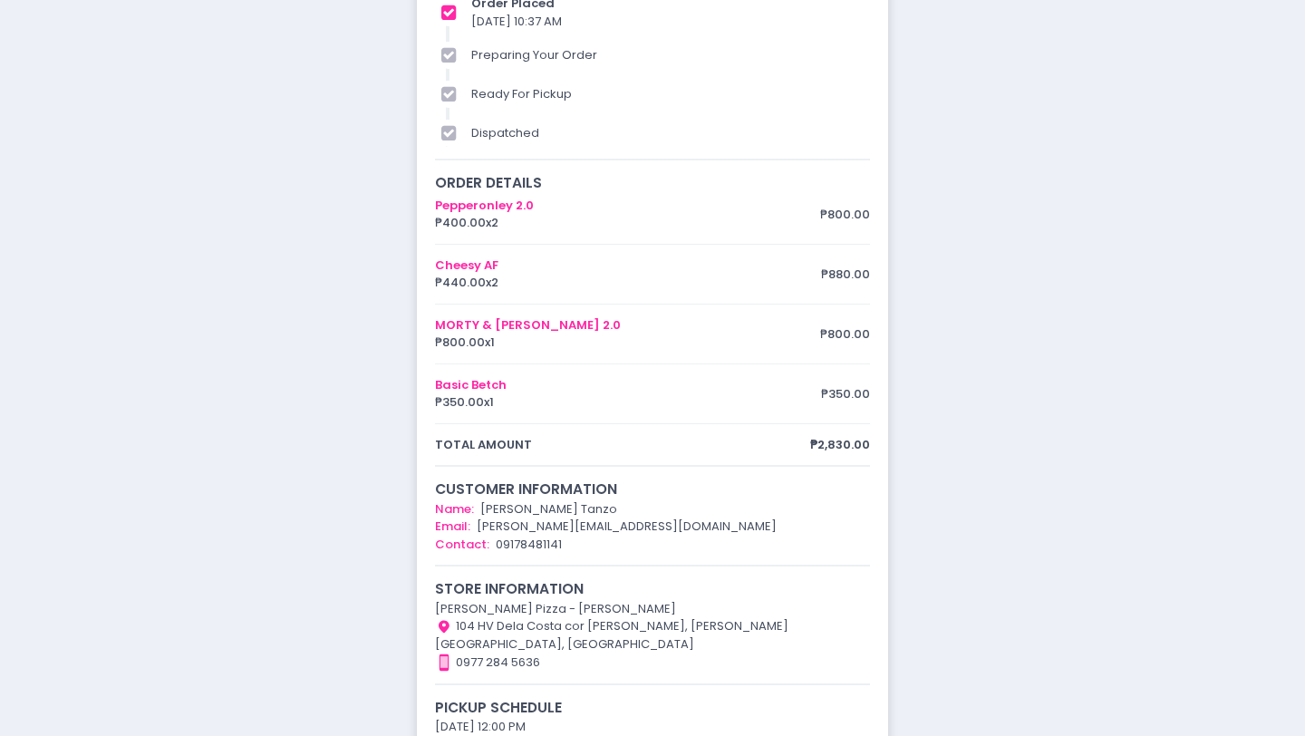
scroll to position [78, 0]
